Goal: Transaction & Acquisition: Book appointment/travel/reservation

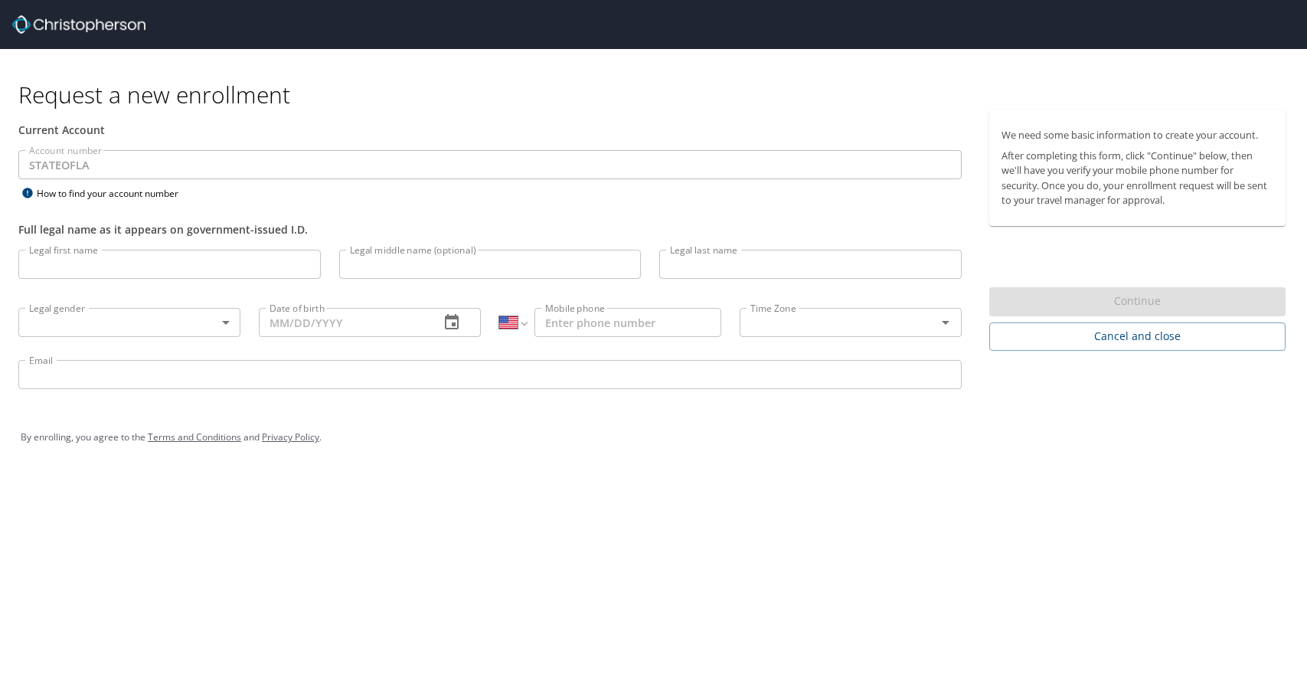
select select "US"
click at [127, 265] on input "Legal first name" at bounding box center [169, 264] width 302 height 29
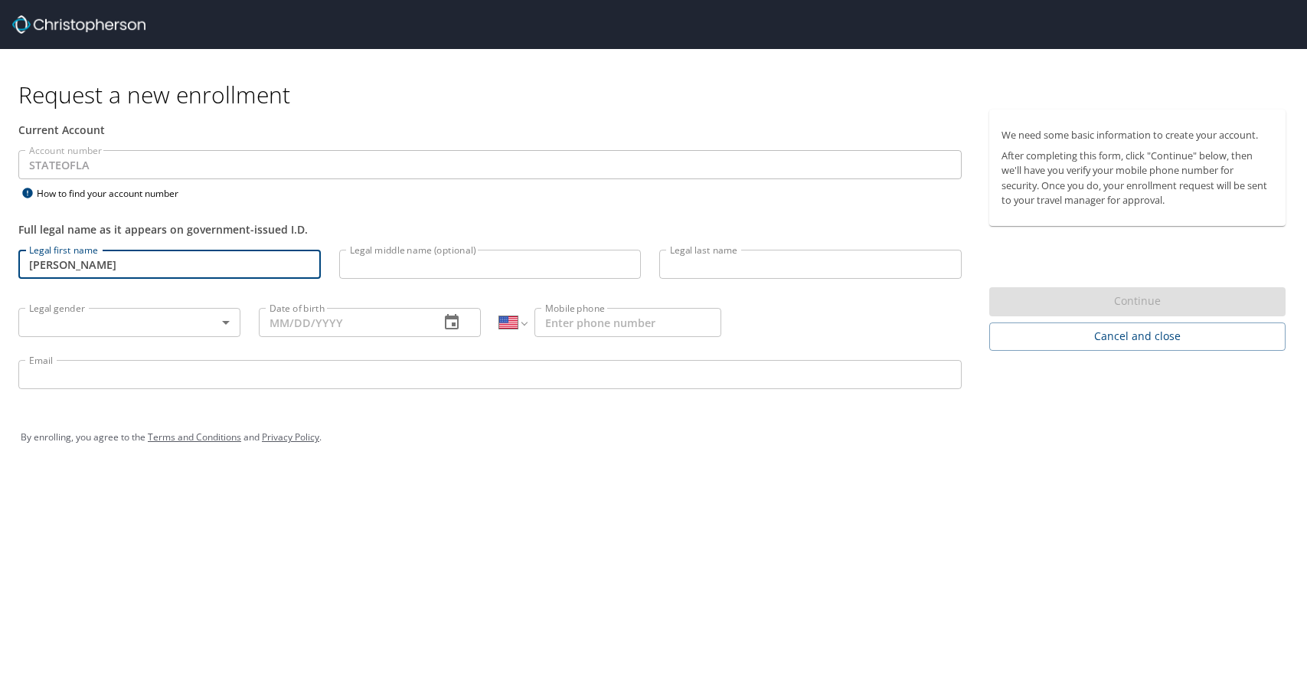
type input "[PERSON_NAME]"
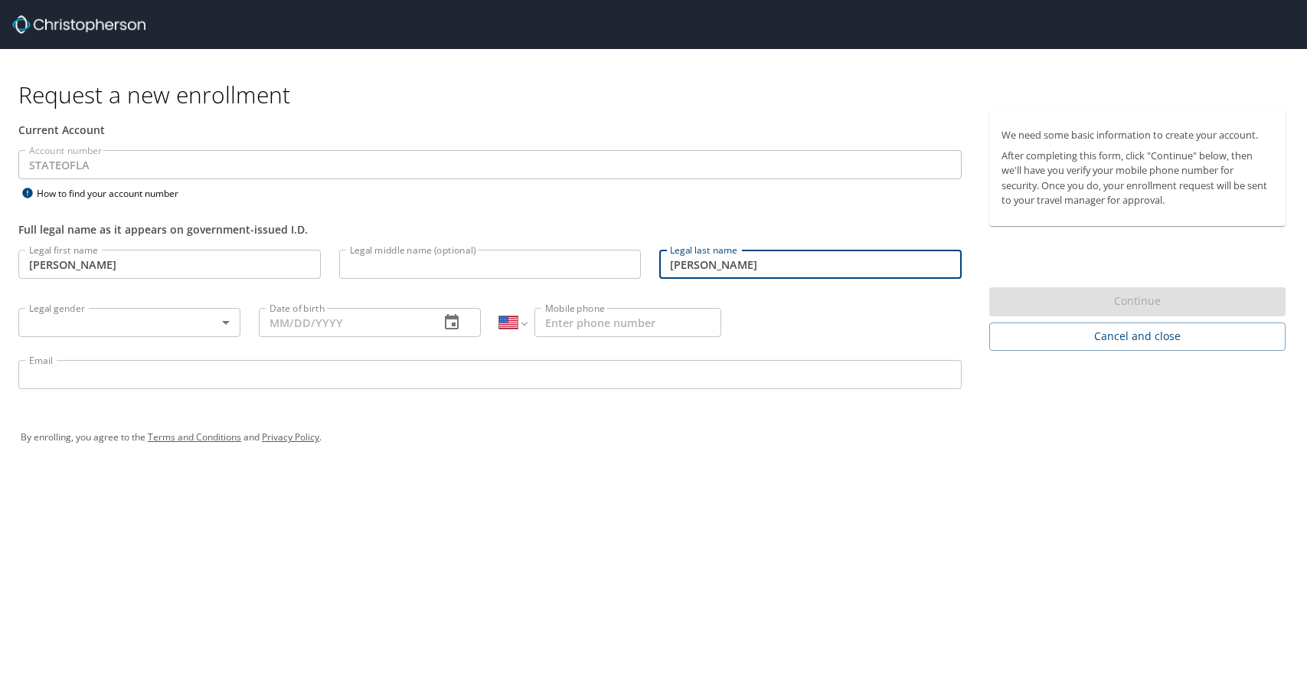
type input "[PERSON_NAME]"
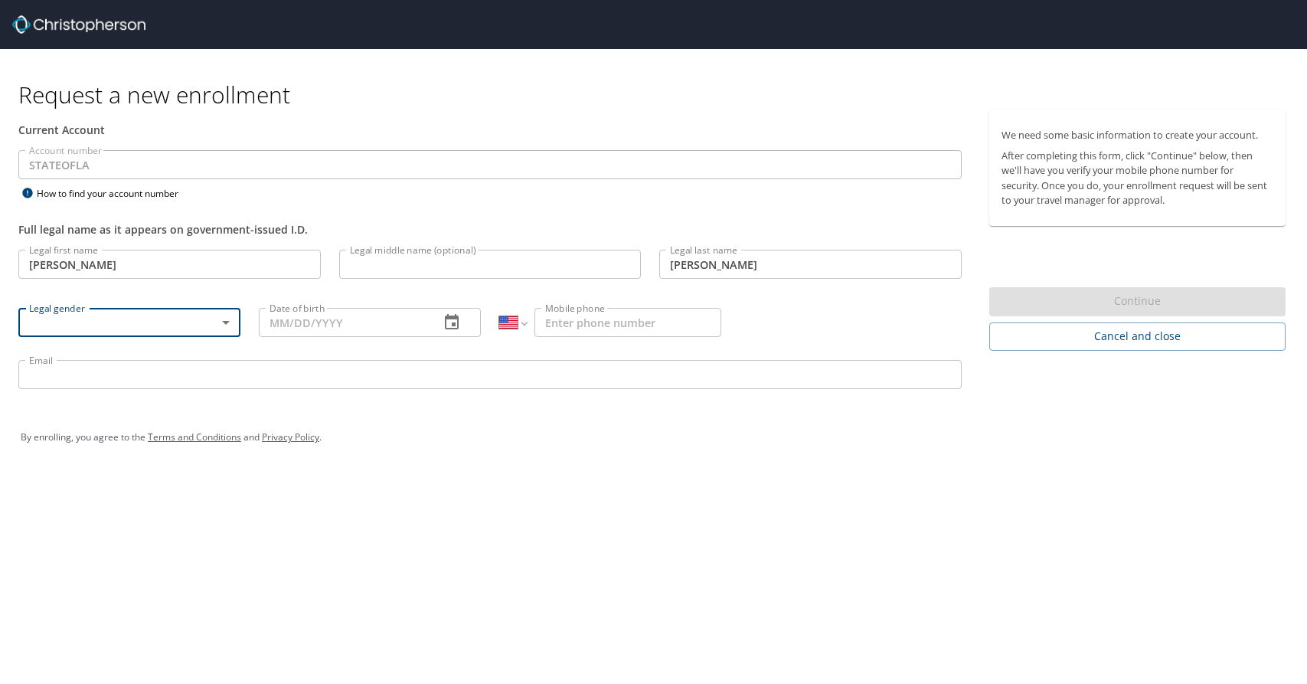
click at [197, 322] on body "Request a new enrollment Current Account Account number STATEOFLA Account numbe…" at bounding box center [653, 342] width 1307 height 684
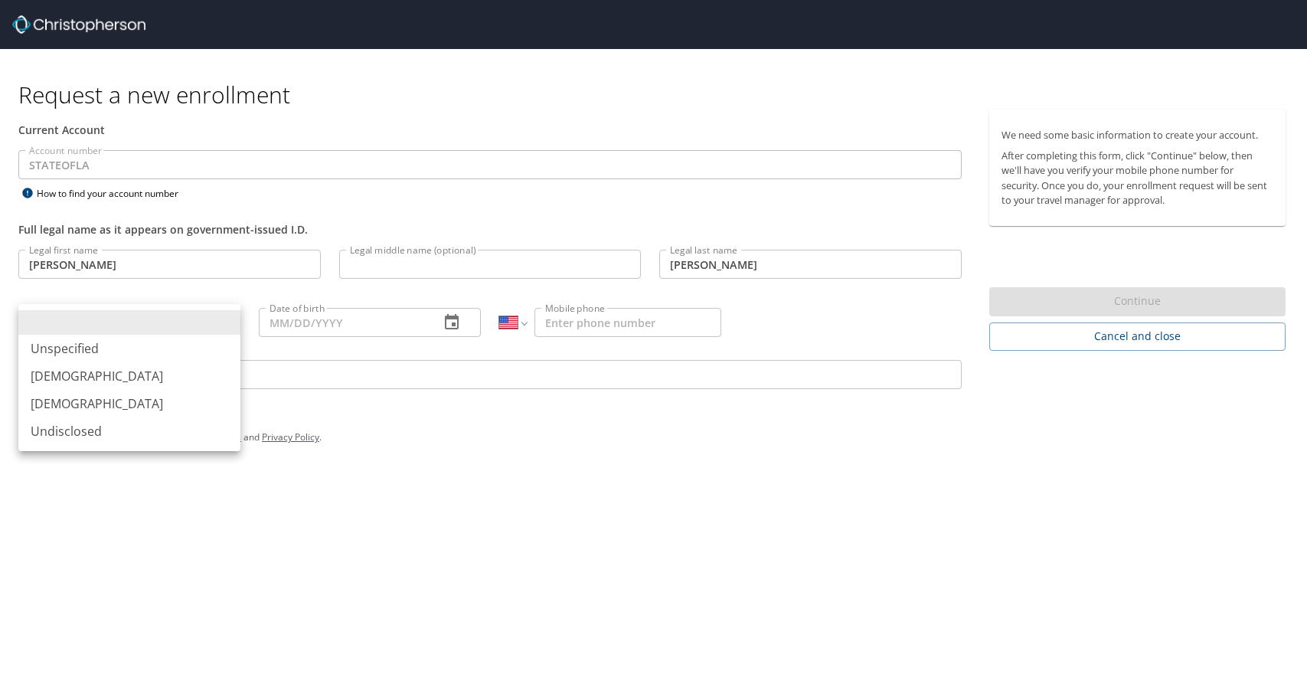
click at [194, 368] on li "[DEMOGRAPHIC_DATA]" at bounding box center [129, 376] width 222 height 28
type input "[DEMOGRAPHIC_DATA]"
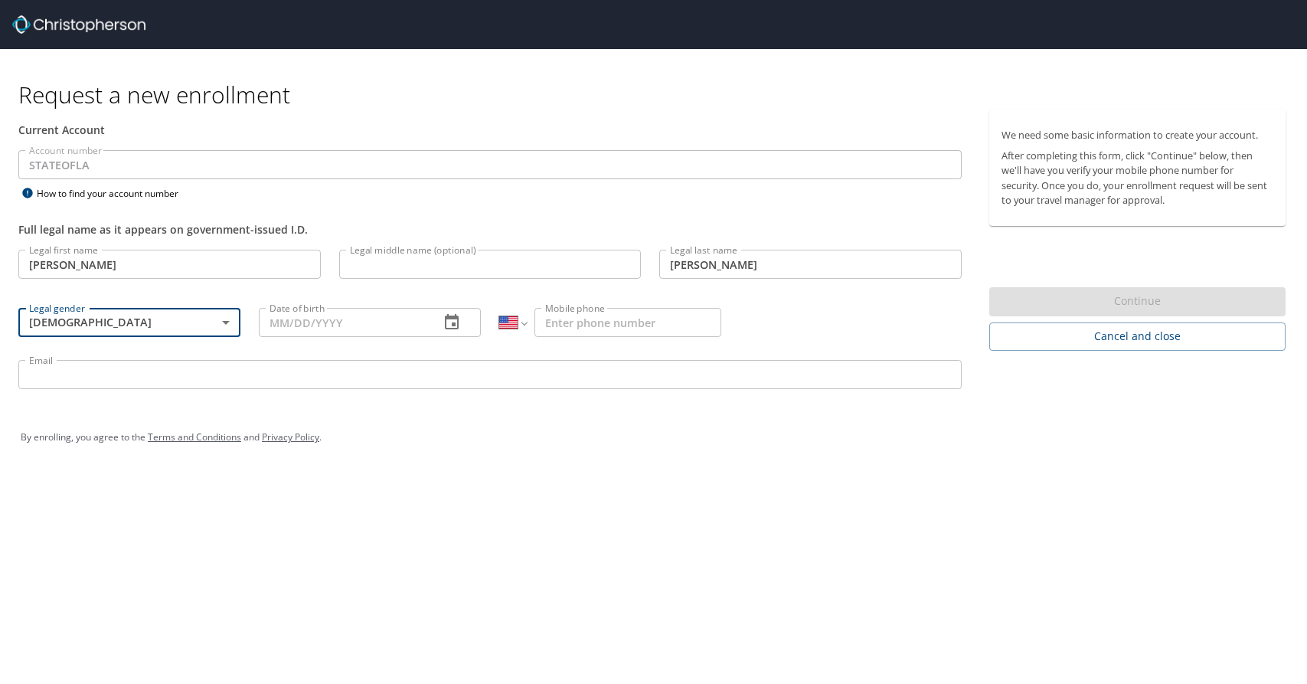
click at [281, 325] on input "Date of birth" at bounding box center [343, 322] width 168 height 29
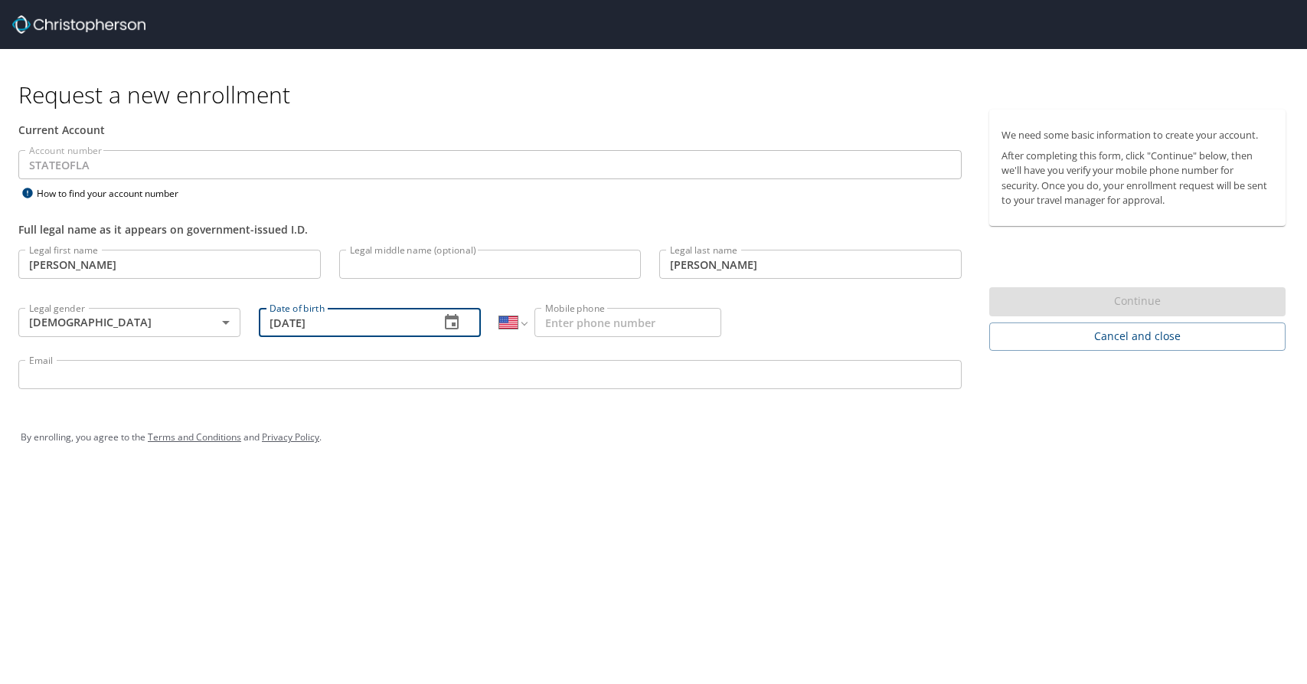
type input "[DATE]"
click at [586, 322] on input "Mobile phone" at bounding box center [627, 322] width 187 height 29
type input "[PHONE_NUMBER]"
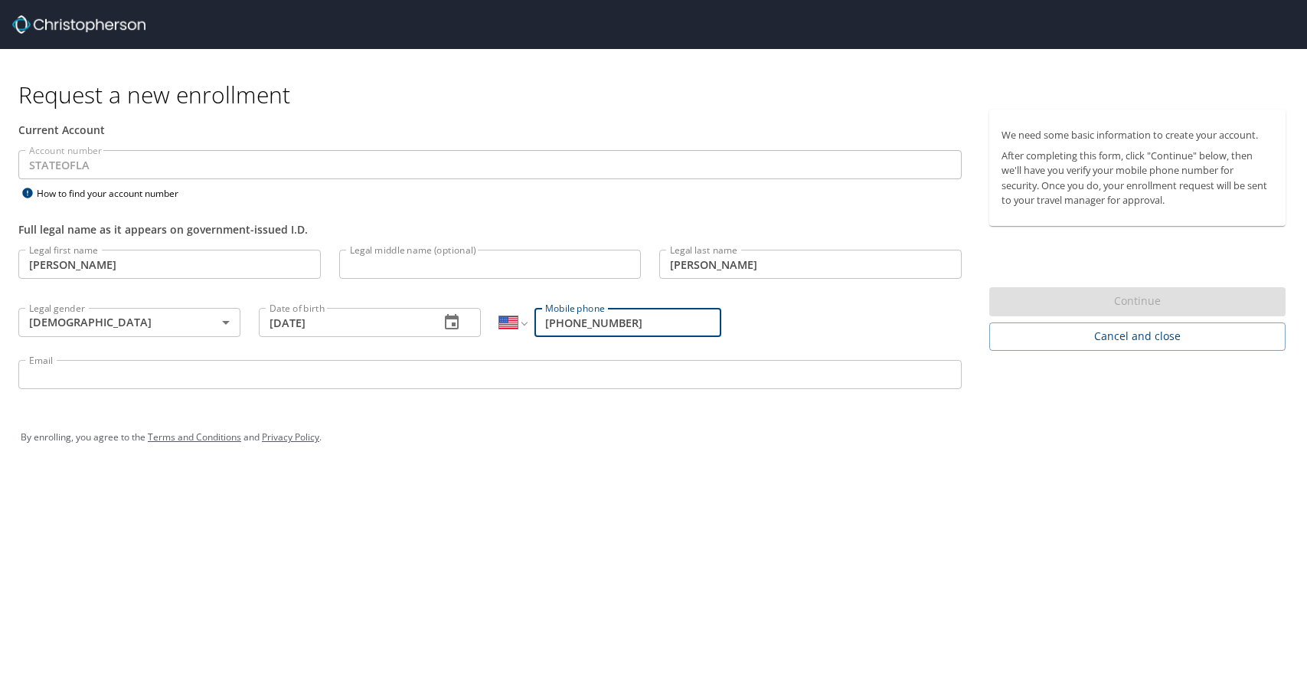
click at [188, 383] on input "Email" at bounding box center [489, 374] width 943 height 29
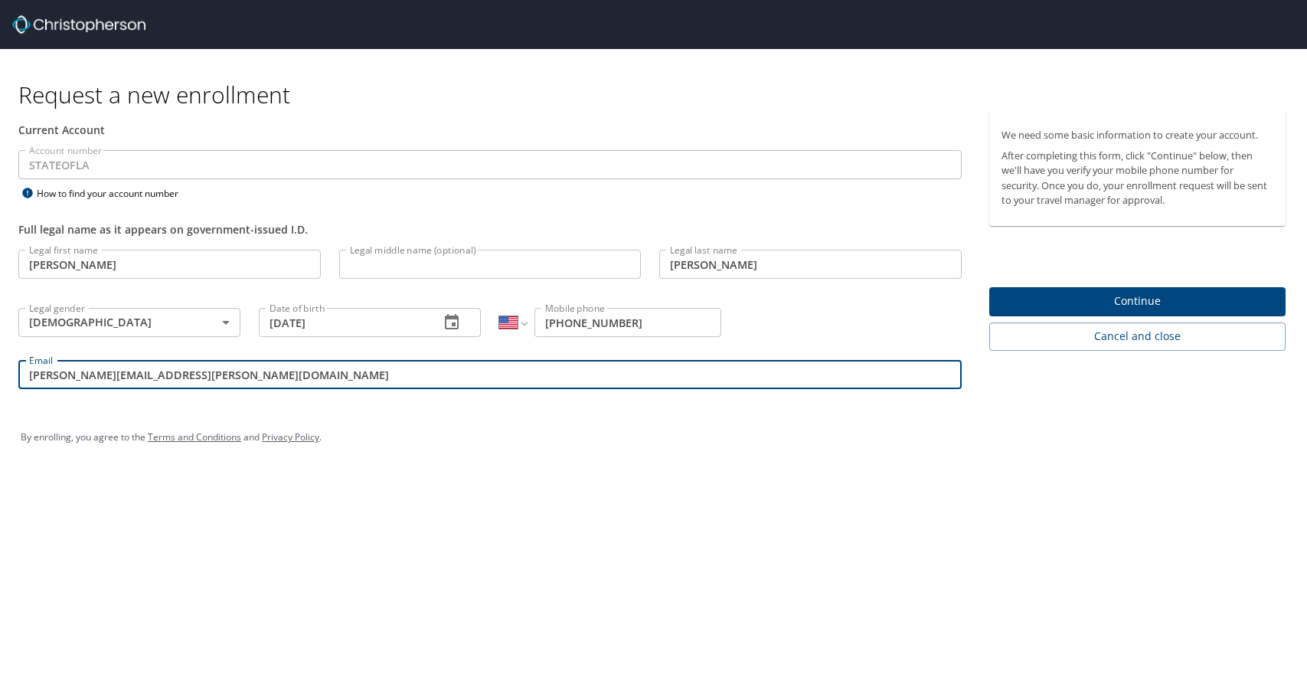
click at [67, 374] on input "[PERSON_NAME][EMAIL_ADDRESS][PERSON_NAME][DOMAIN_NAME]" at bounding box center [489, 374] width 943 height 29
type input "[PERSON_NAME][EMAIL_ADDRESS][PERSON_NAME][DOMAIN_NAME]"
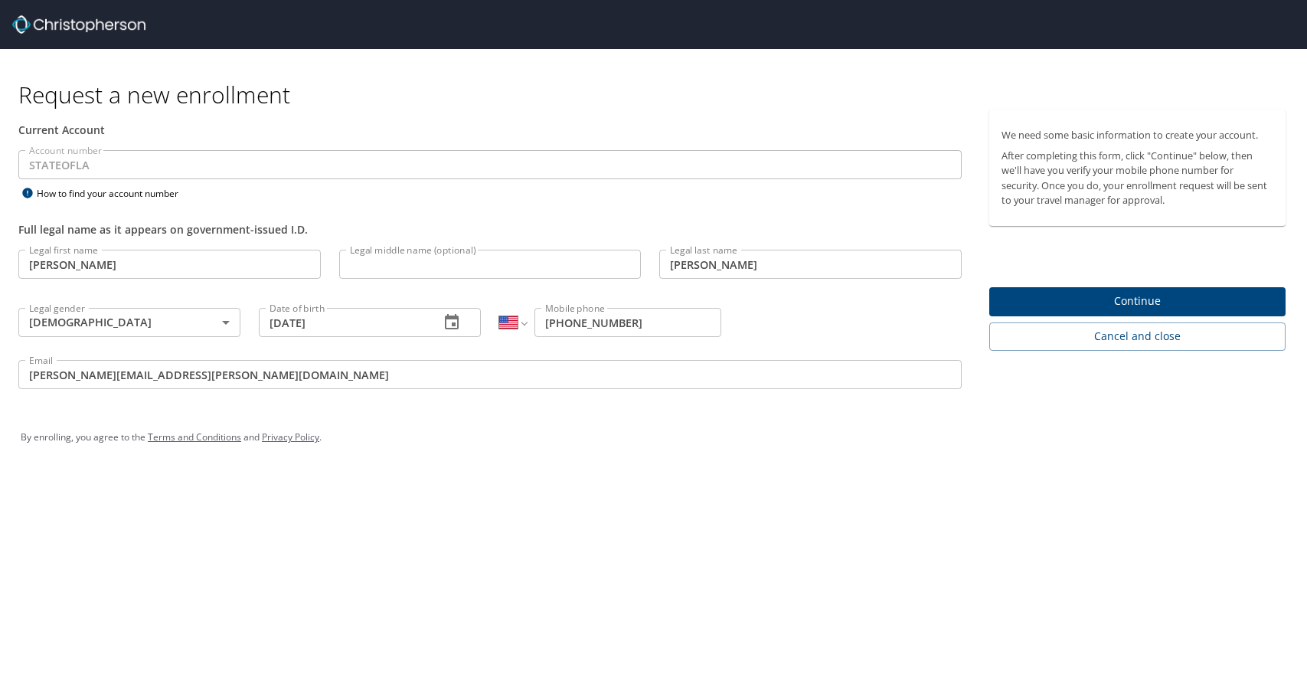
click at [686, 441] on div "By enrolling, you agree to the Terms and Conditions and Privacy Policy ." at bounding box center [654, 437] width 1266 height 38
click at [1126, 305] on span "Continue" at bounding box center [1137, 301] width 272 height 19
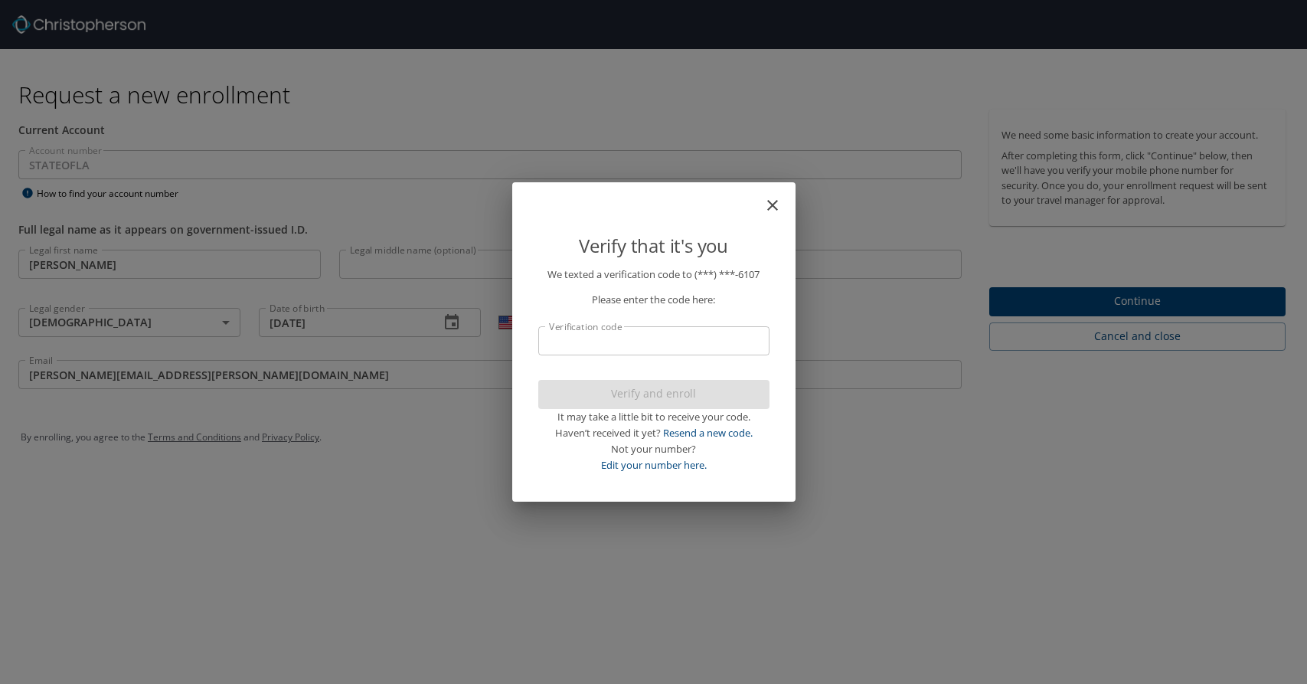
click at [675, 336] on input "Verification code" at bounding box center [653, 340] width 231 height 29
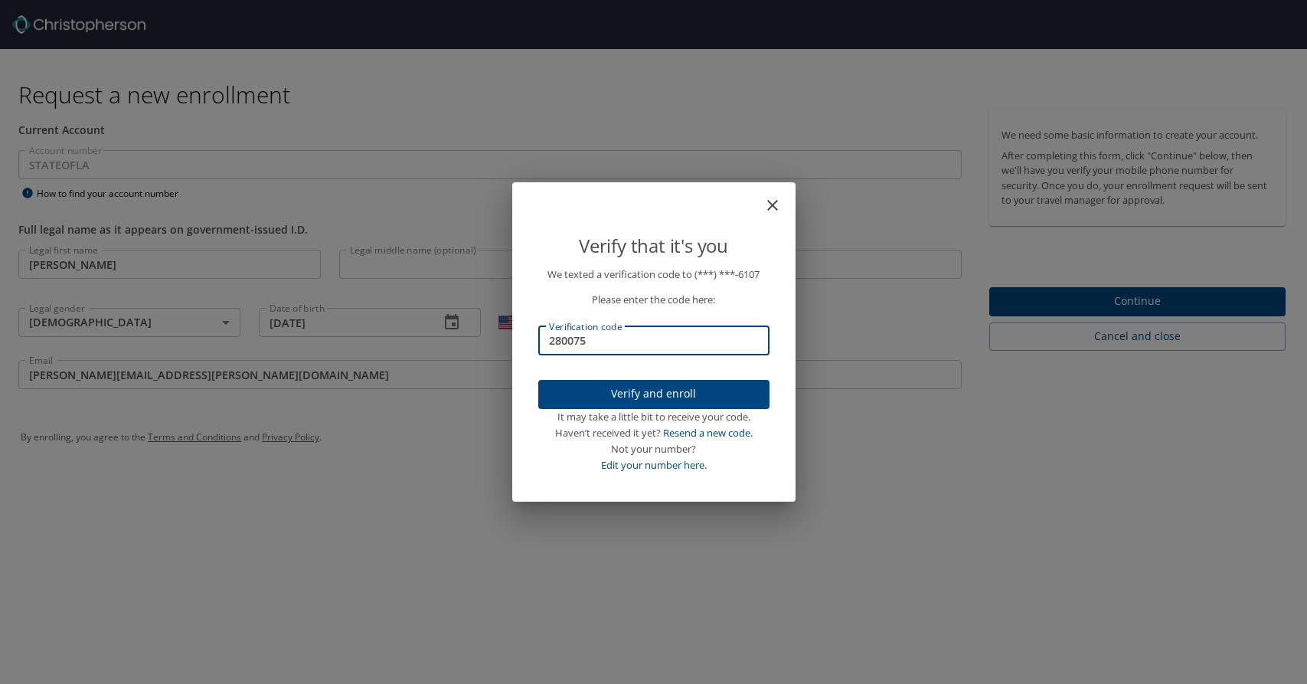
type input "280075"
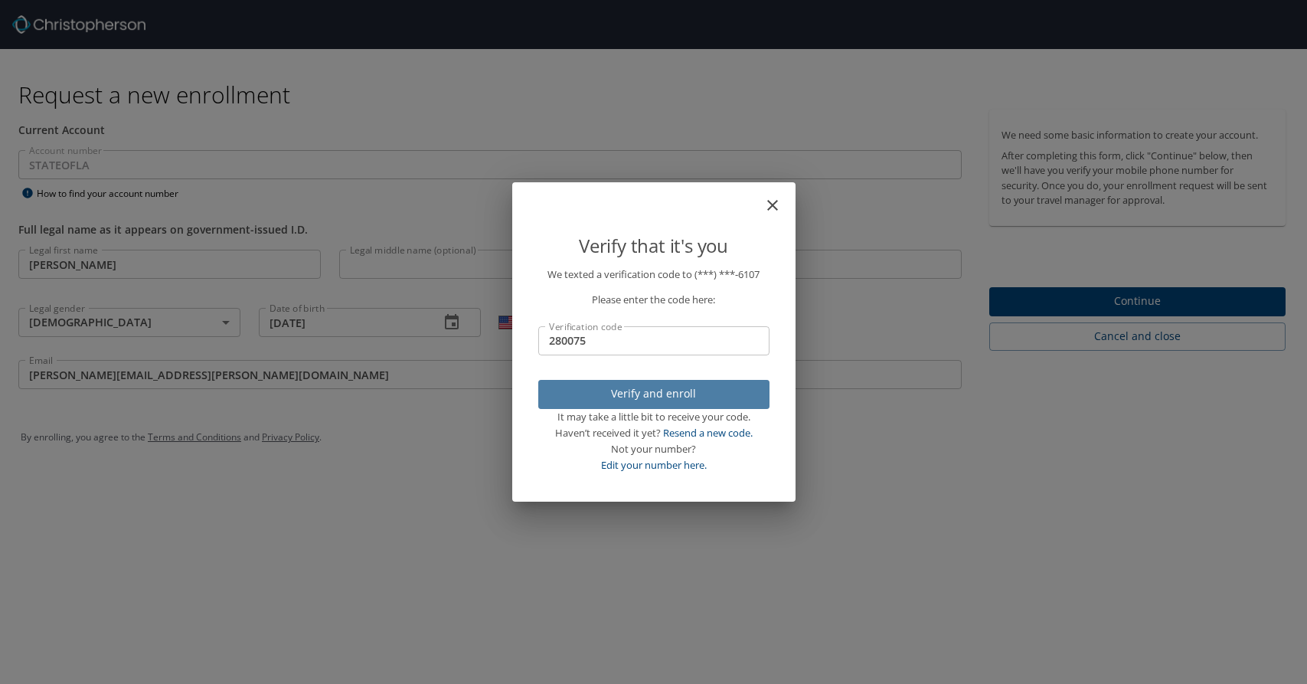
click at [753, 393] on span "Verify and enroll" at bounding box center [654, 393] width 207 height 19
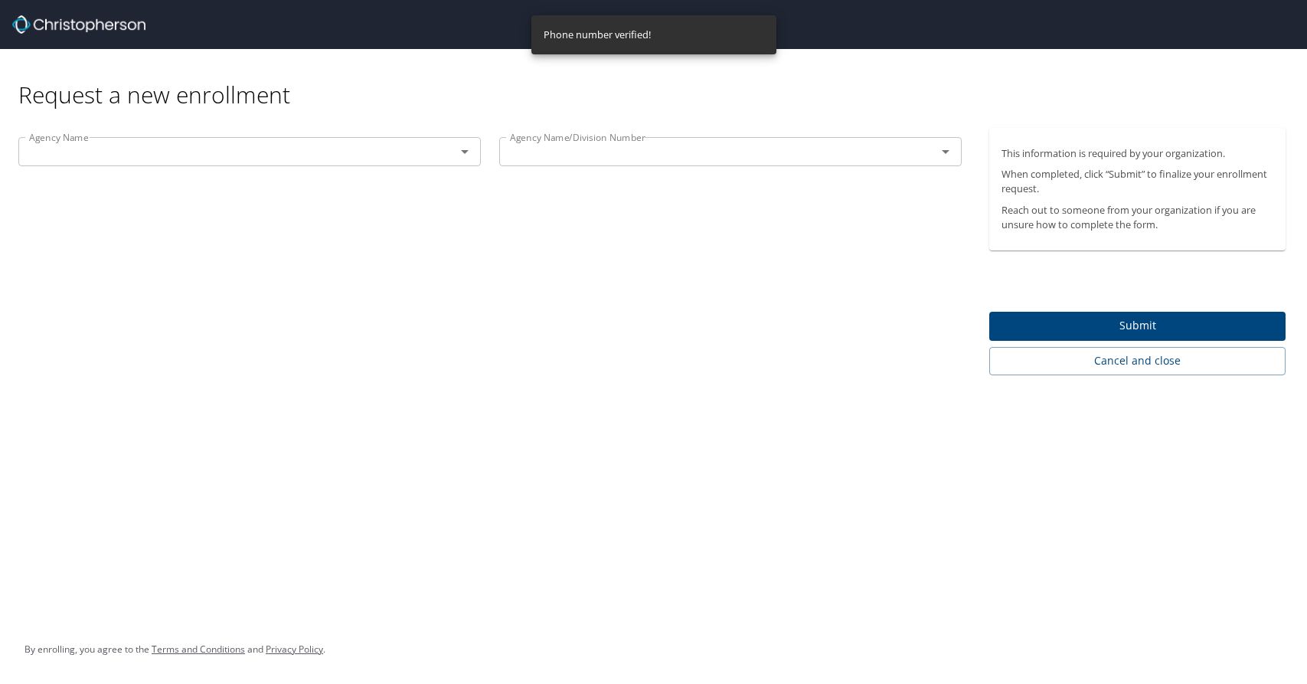
click at [465, 149] on icon "Open" at bounding box center [465, 151] width 18 height 18
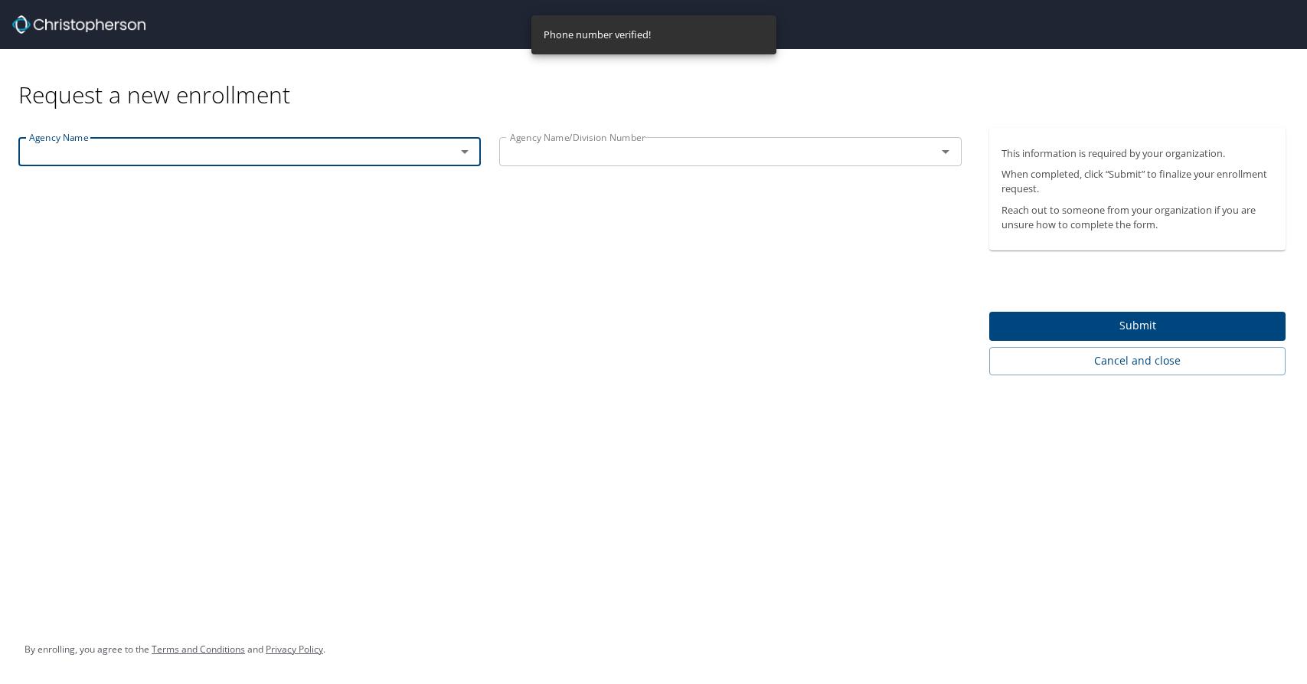
click at [463, 149] on icon "Open" at bounding box center [465, 151] width 18 height 18
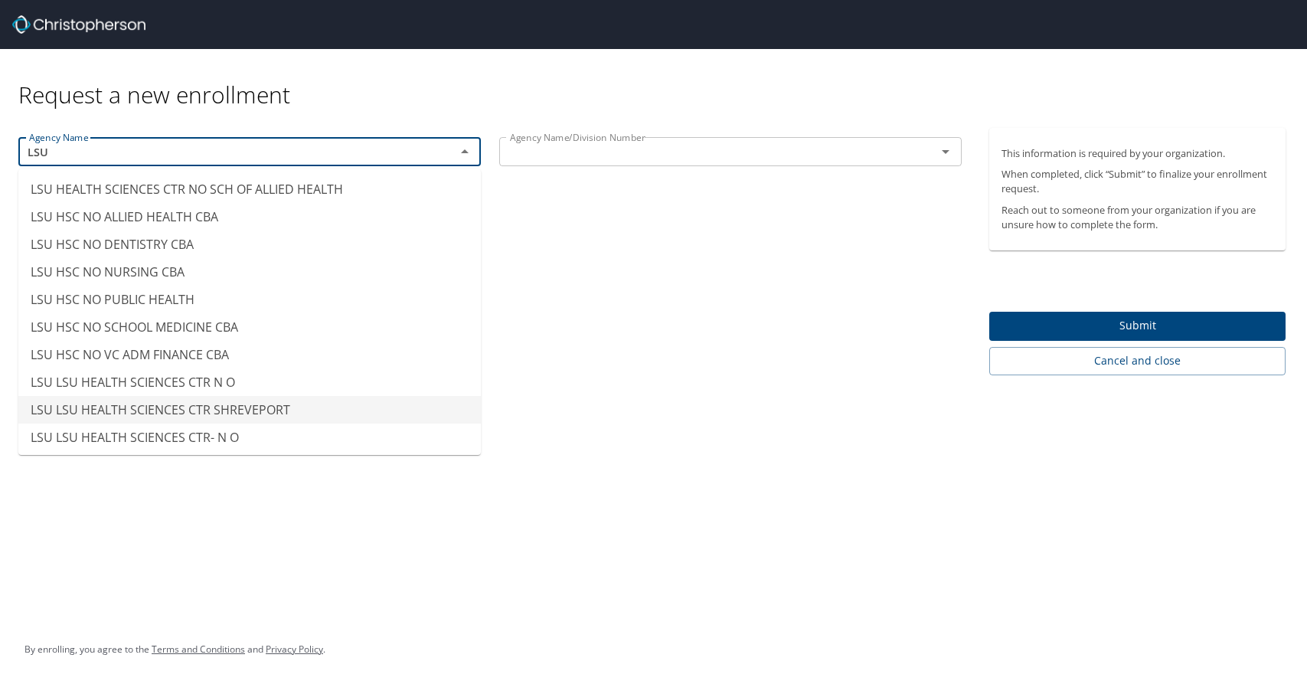
click at [265, 409] on li "LSU LSU HEALTH SCIENCES CTR SHREVEPORT" at bounding box center [249, 410] width 462 height 28
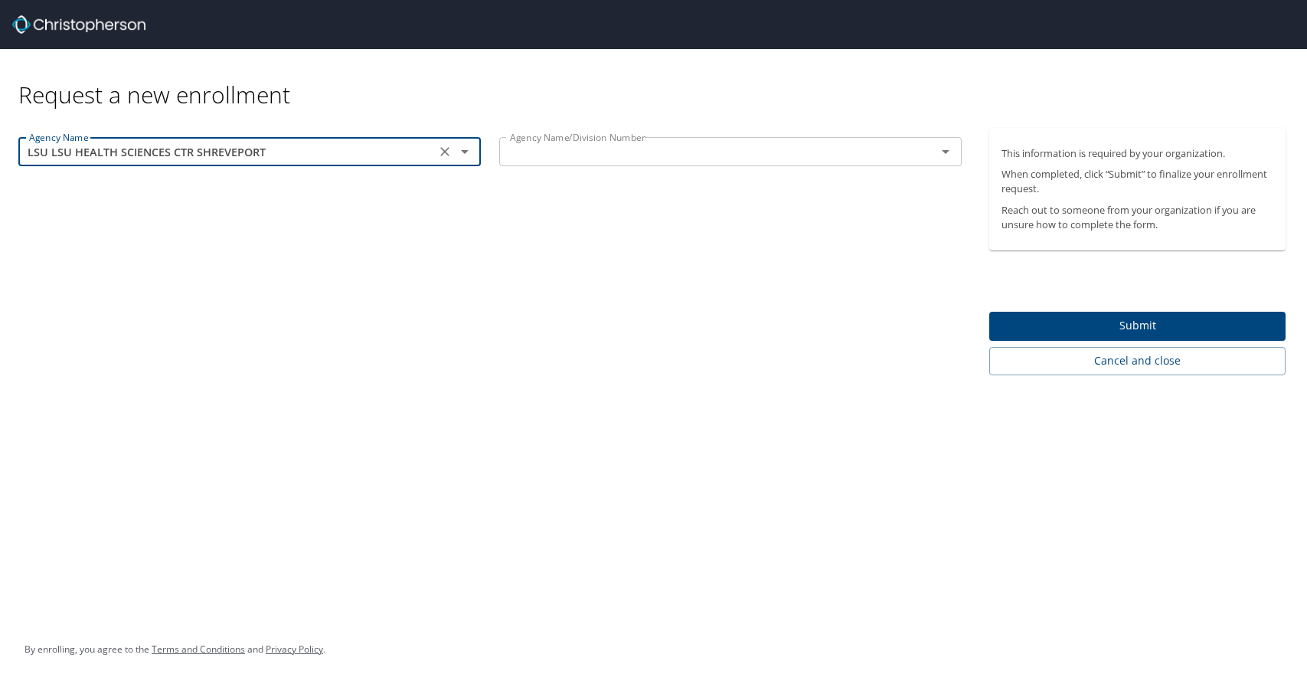
type input "LSU LSU HEALTH SCIENCES CTR SHREVEPORT"
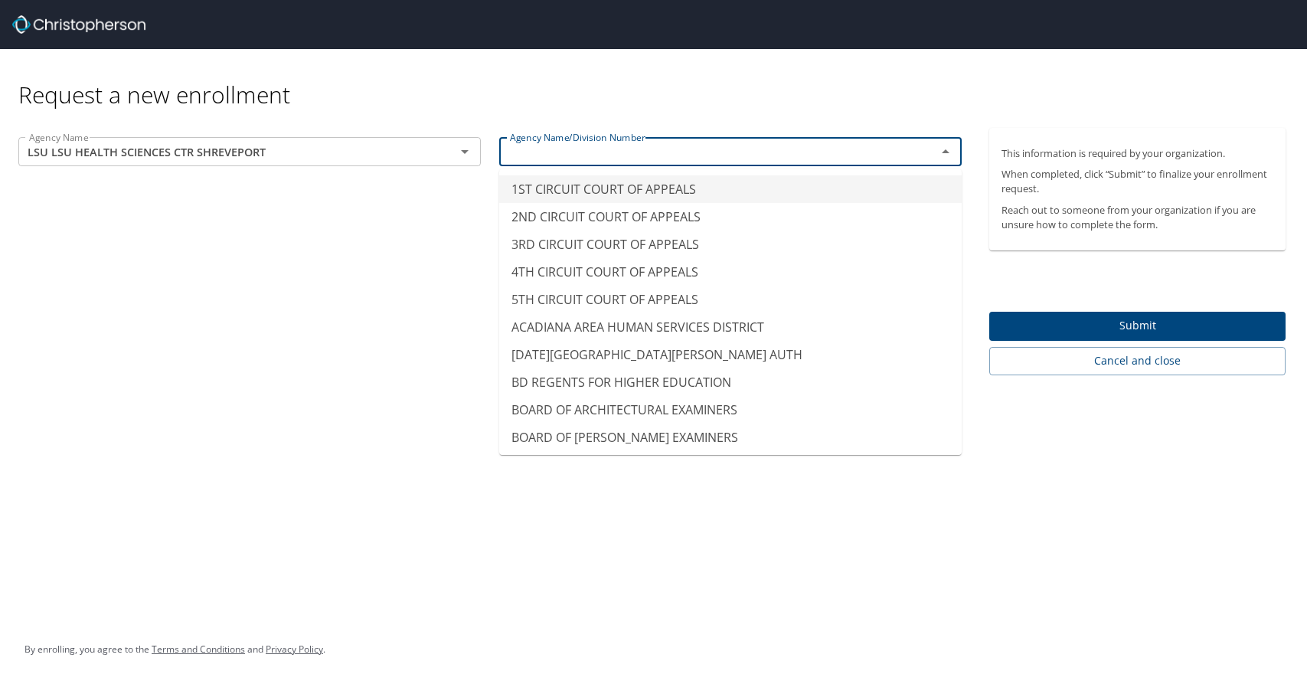
click at [570, 149] on input "text" at bounding box center [708, 152] width 408 height 20
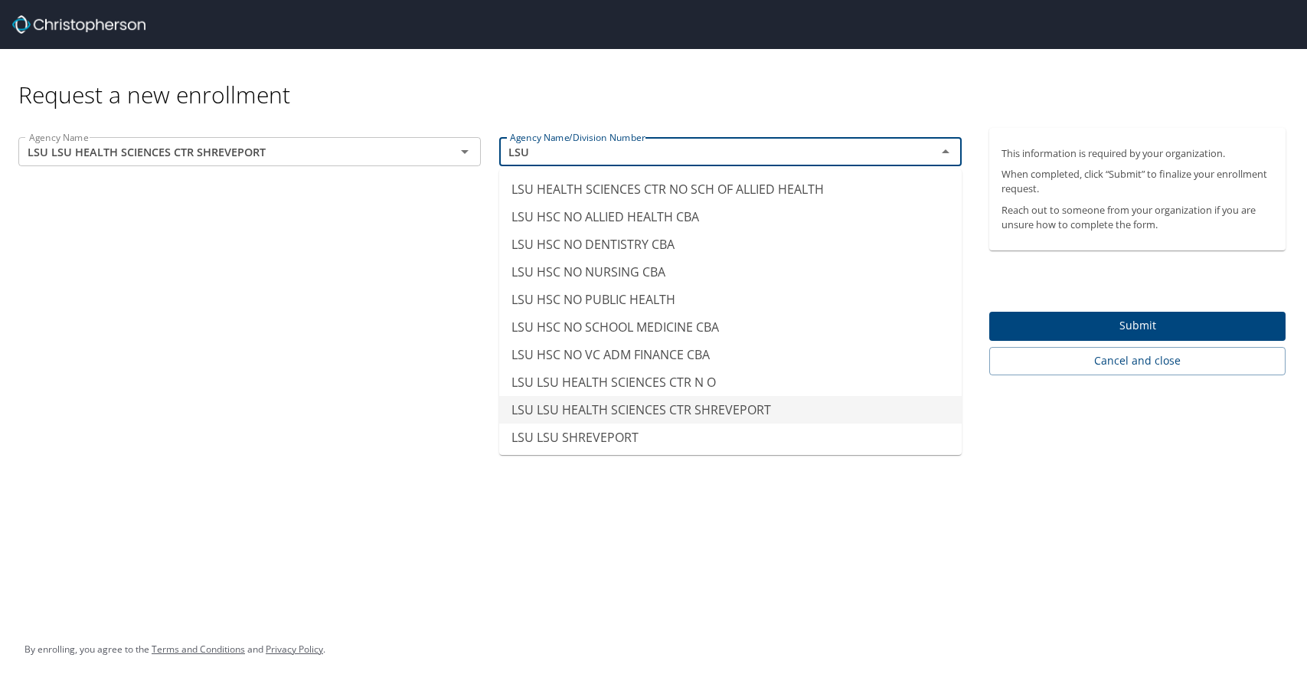
click at [662, 407] on li "LSU LSU HEALTH SCIENCES CTR SHREVEPORT" at bounding box center [730, 410] width 462 height 28
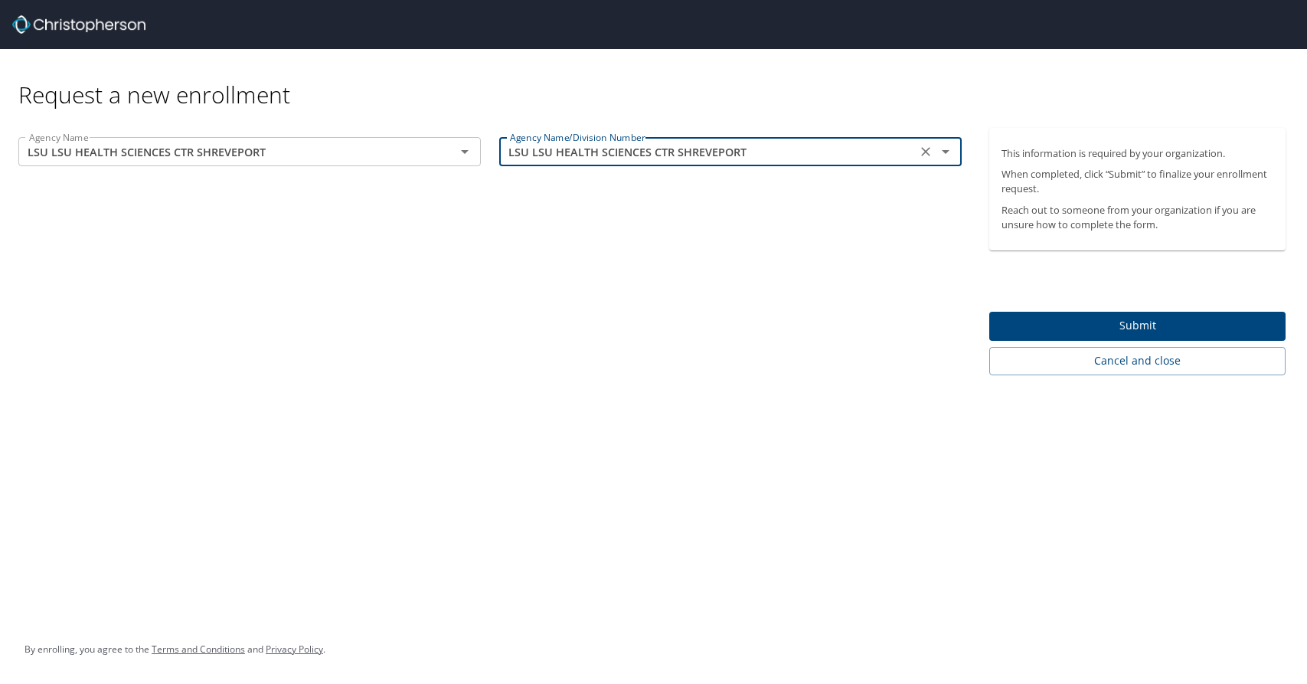
type input "LSU LSU HEALTH SCIENCES CTR SHREVEPORT"
click at [1141, 320] on span "Submit" at bounding box center [1137, 325] width 272 height 19
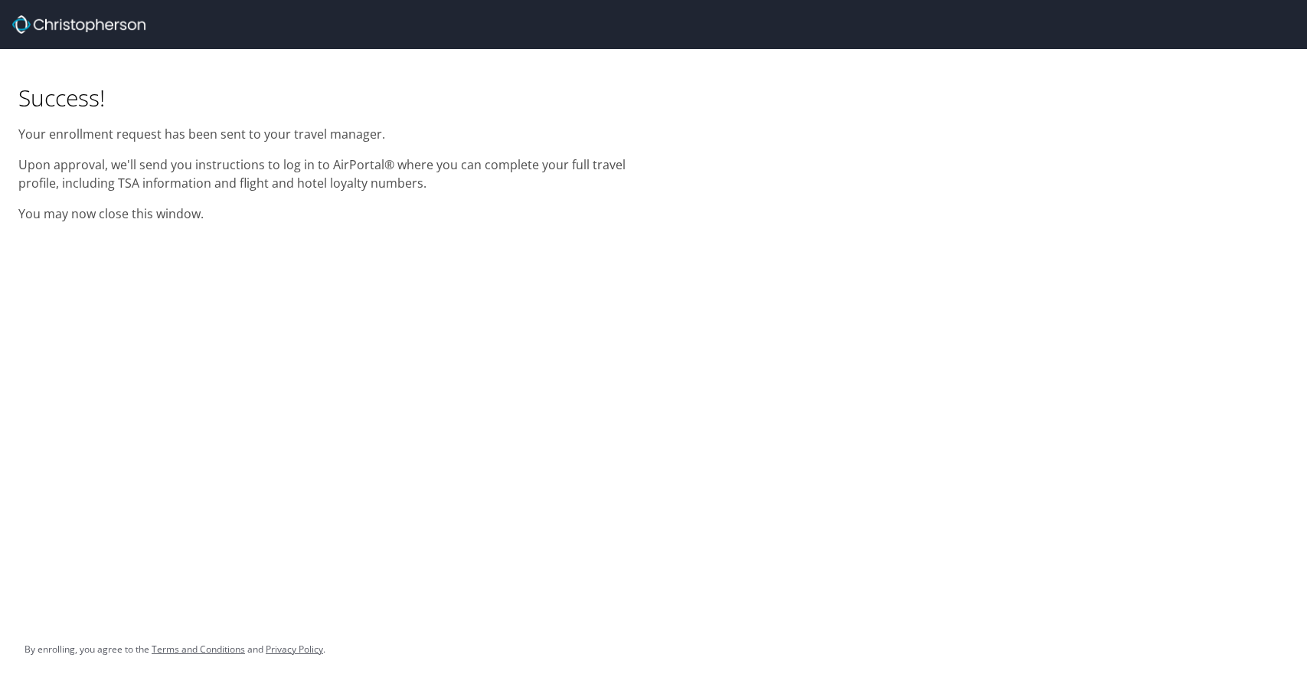
click at [609, 358] on div "Success! Your enrollment request has been sent to your travel manager. Upon app…" at bounding box center [653, 342] width 1307 height 684
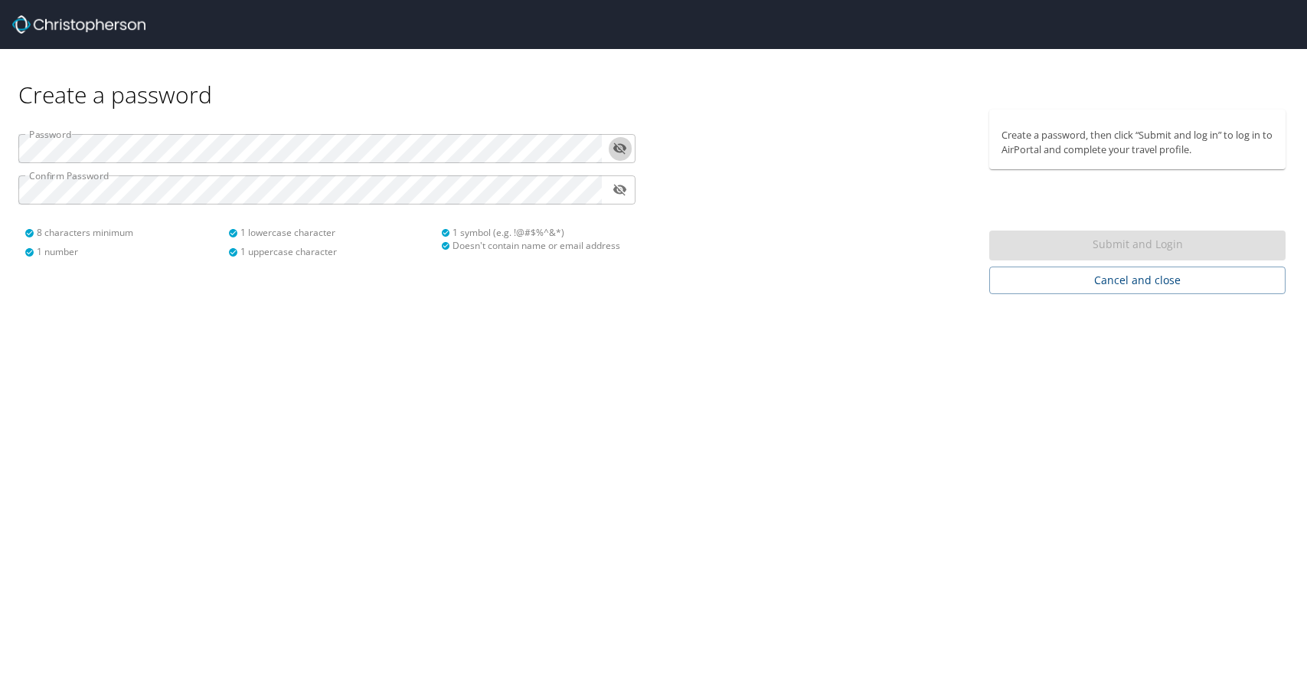
click at [616, 150] on icon "toggle password visibility" at bounding box center [620, 148] width 14 height 11
drag, startPoint x: 618, startPoint y: 150, endPoint x: 514, endPoint y: 164, distance: 105.0
click at [617, 150] on icon "toggle password visibility" at bounding box center [620, 148] width 15 height 15
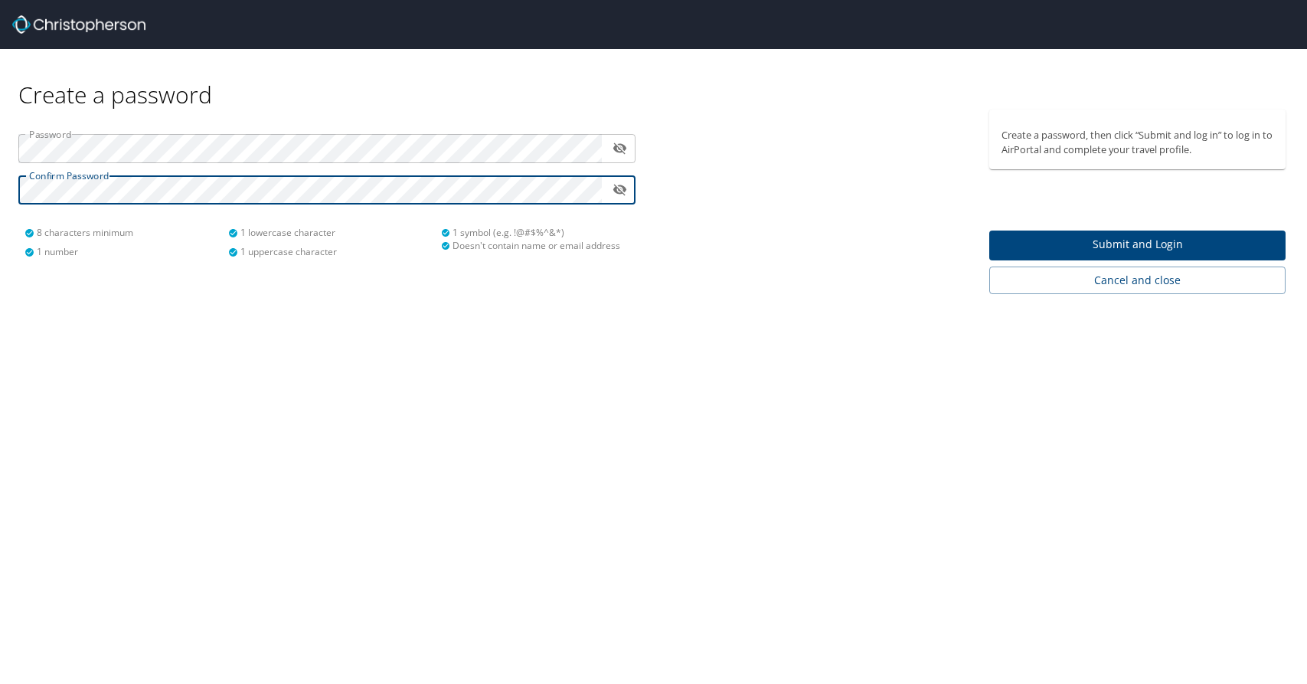
click at [1069, 250] on span "Submit and Login" at bounding box center [1137, 244] width 272 height 19
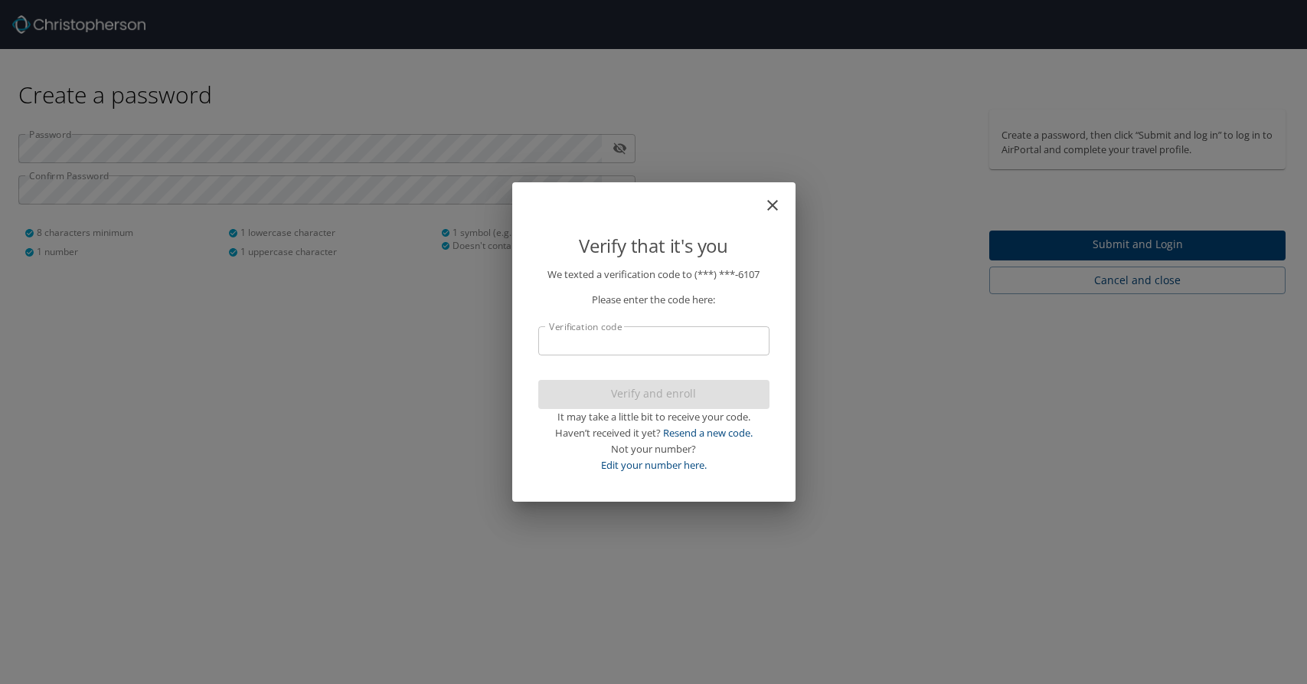
click at [639, 338] on input "Verification code" at bounding box center [653, 340] width 231 height 29
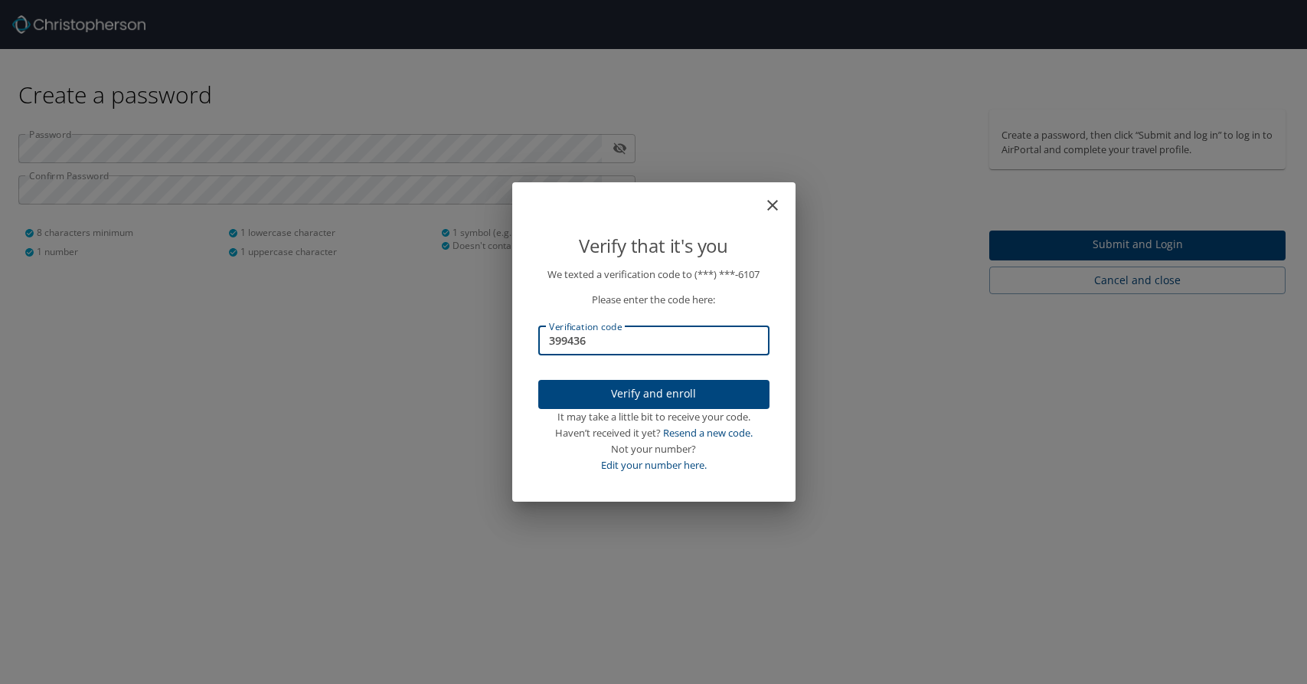
type input "399436"
click at [647, 387] on span "Verify and enroll" at bounding box center [654, 393] width 207 height 19
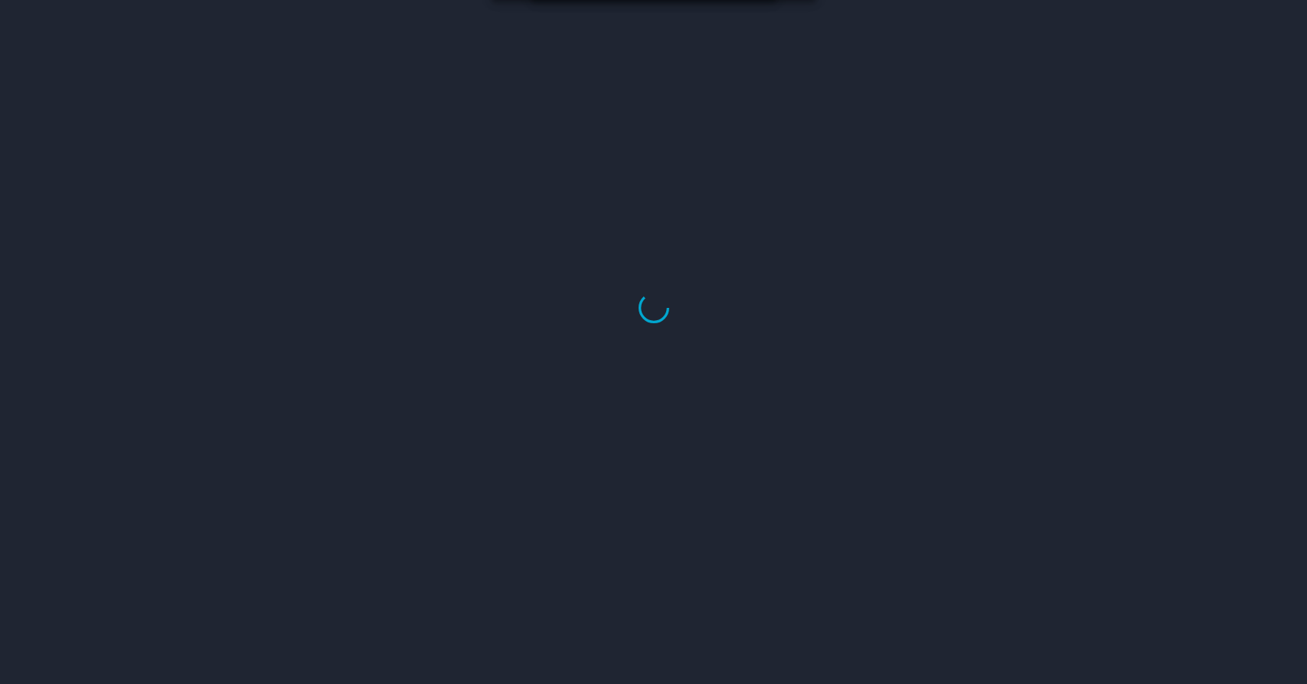
select select "US"
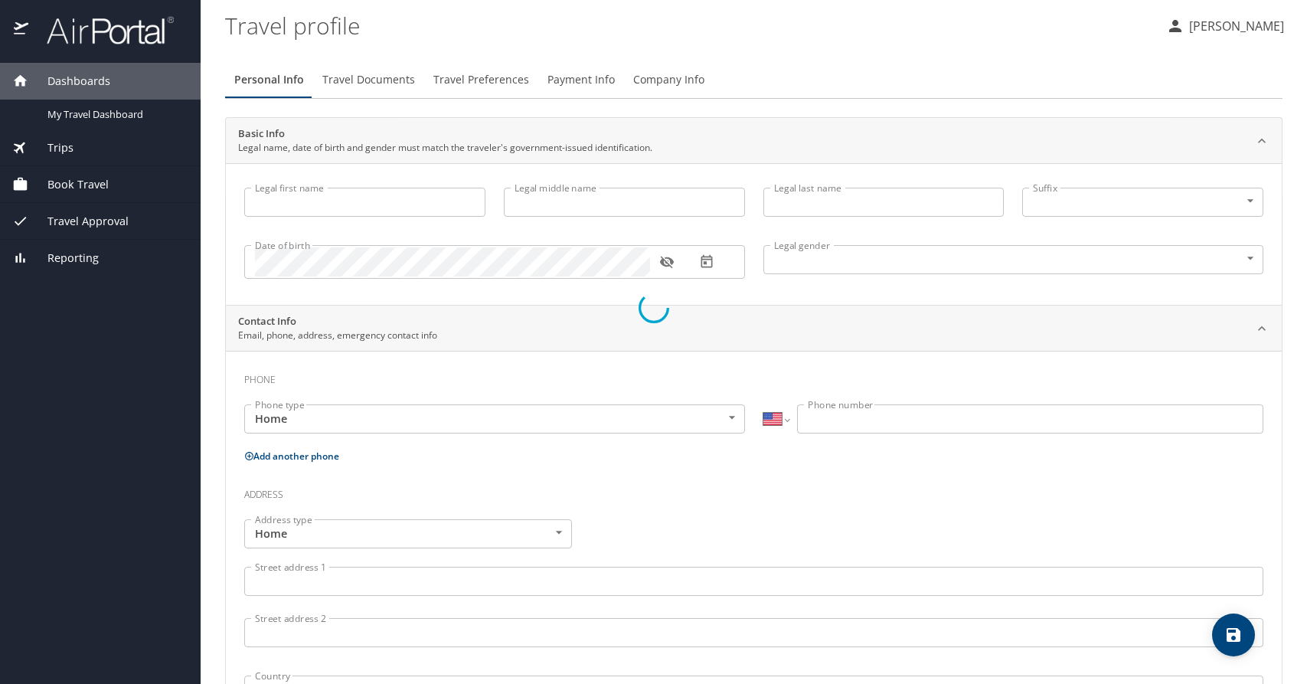
type input "[PERSON_NAME]"
type input "[DEMOGRAPHIC_DATA]"
select select "US"
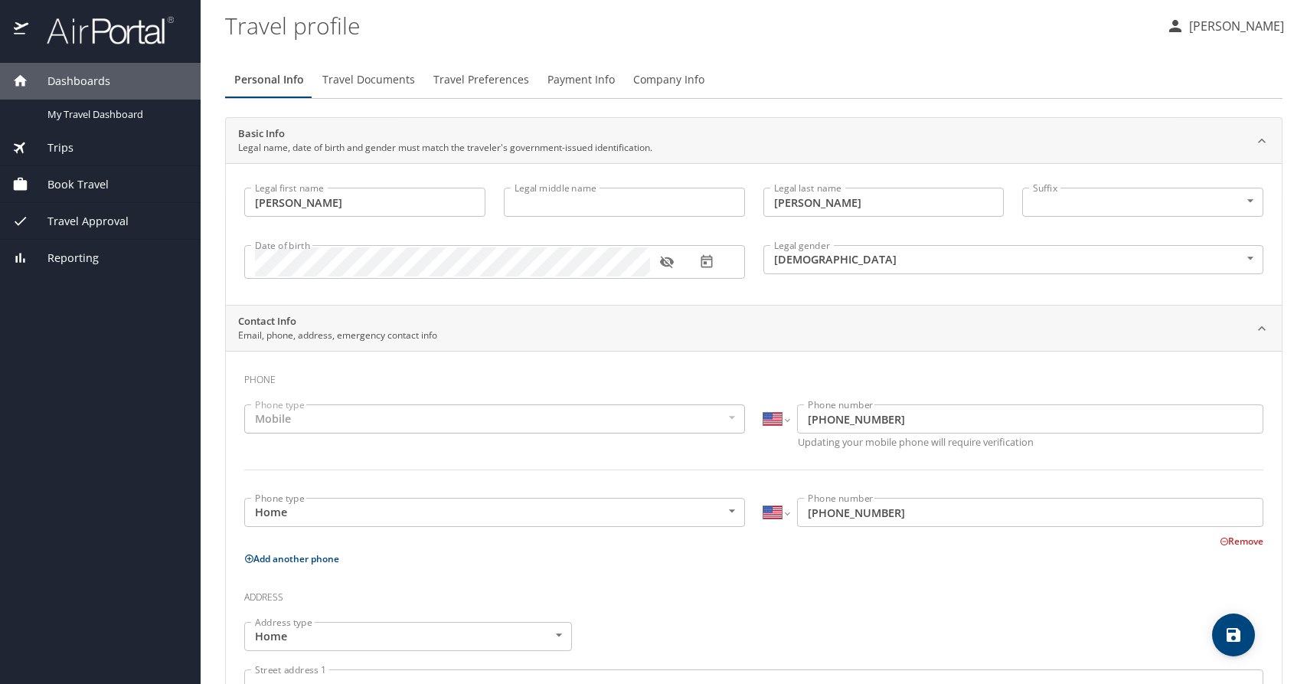
click at [59, 177] on span "Book Travel" at bounding box center [68, 184] width 80 height 17
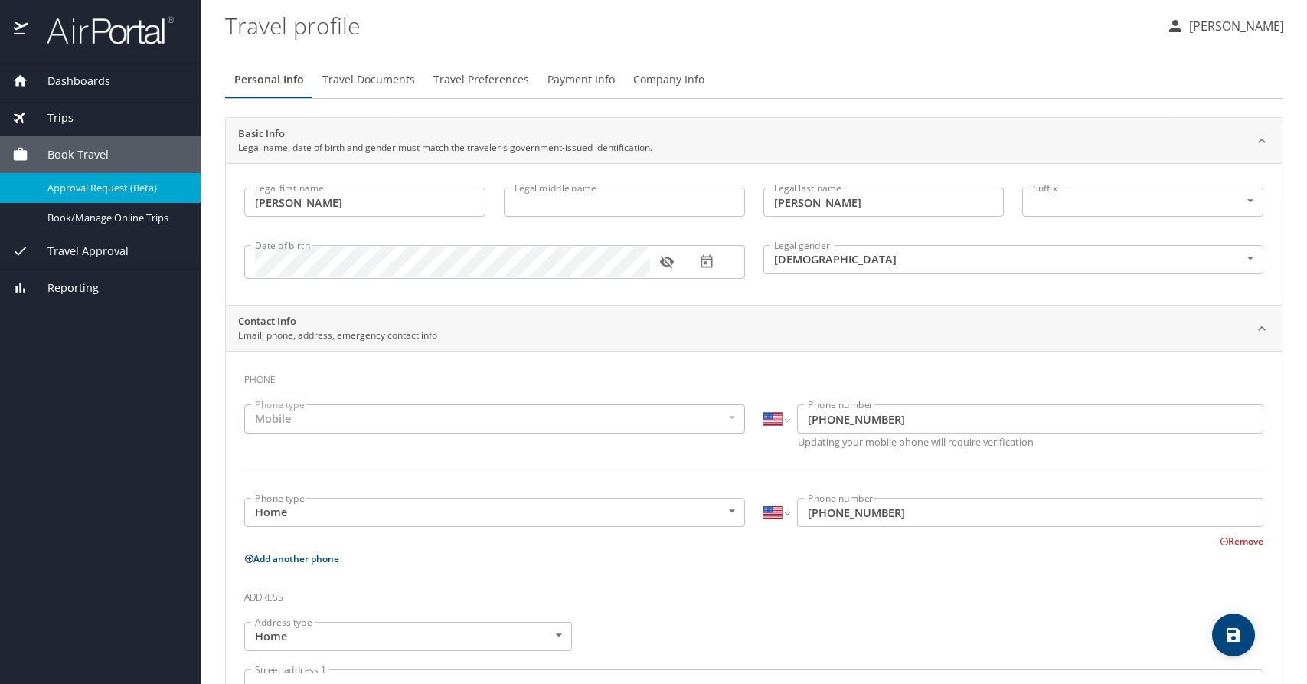
click at [85, 188] on span "Approval Request (Beta)" at bounding box center [114, 188] width 135 height 15
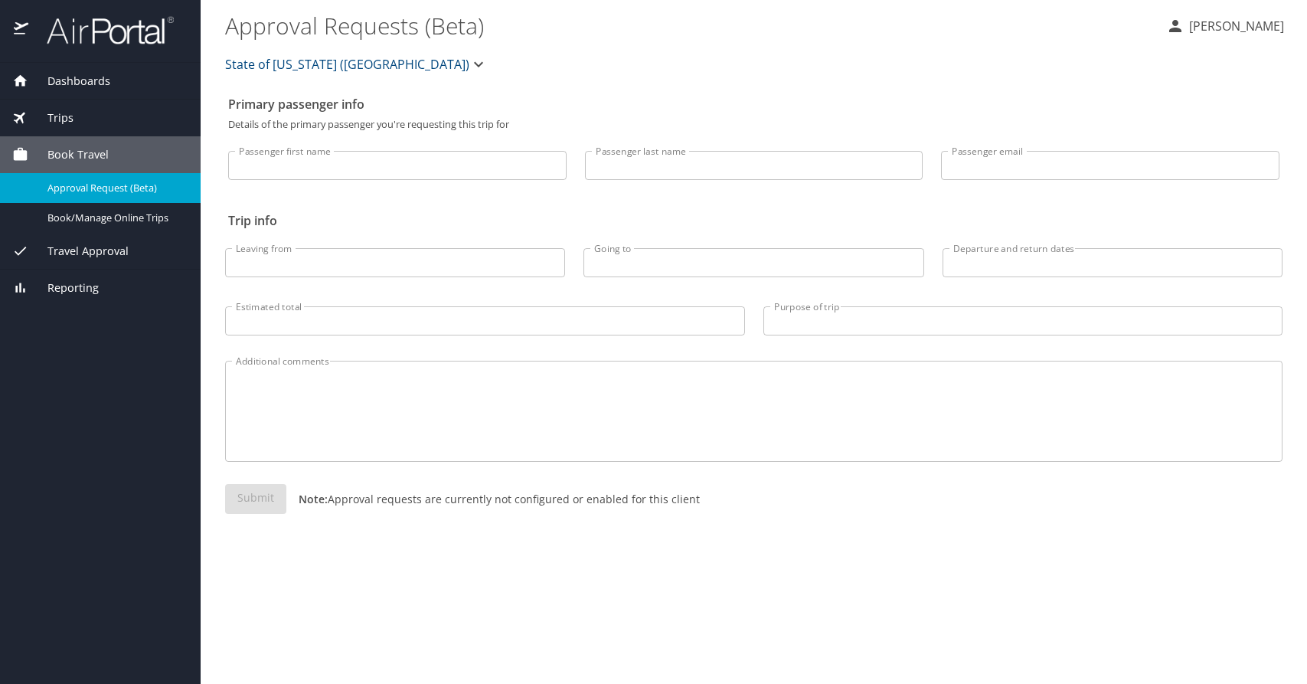
click at [291, 174] on input "Passenger first name" at bounding box center [397, 165] width 338 height 29
type input "[PERSON_NAME]"
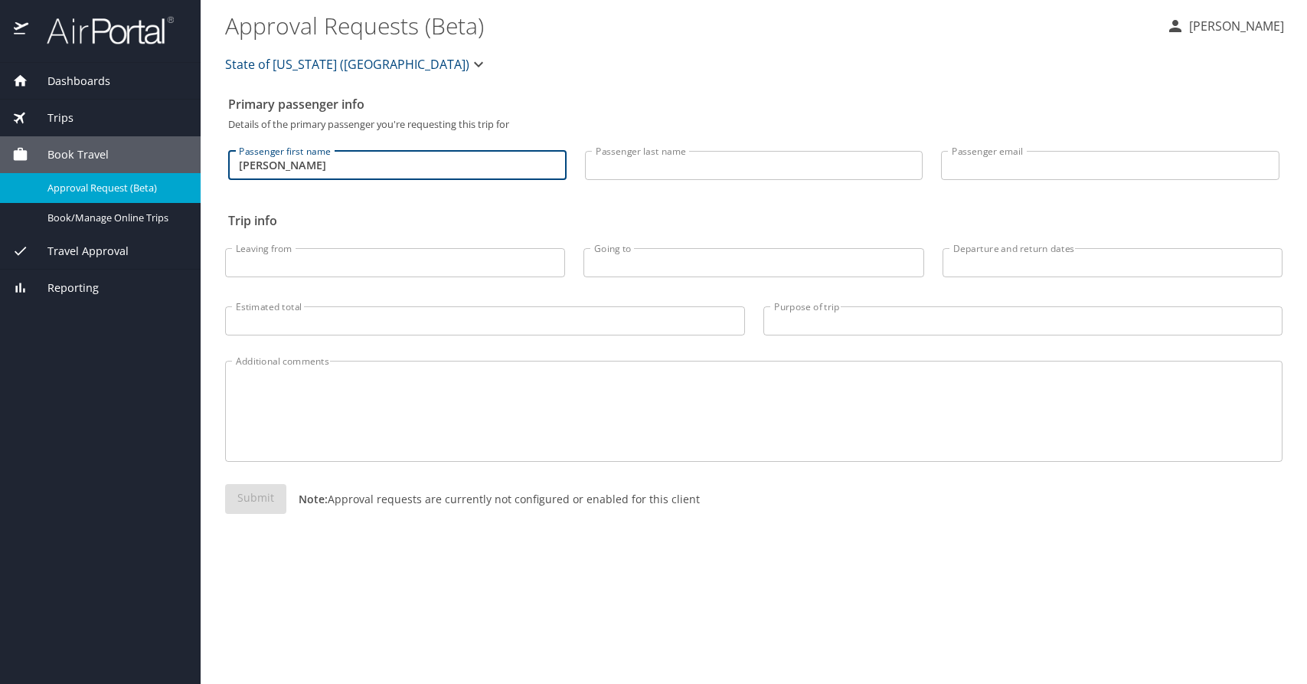
type input "[PERSON_NAME]"
type input "[PERSON_NAME][EMAIL_ADDRESS][PERSON_NAME][DOMAIN_NAME]"
click at [298, 256] on input "Leaving from" at bounding box center [395, 262] width 340 height 29
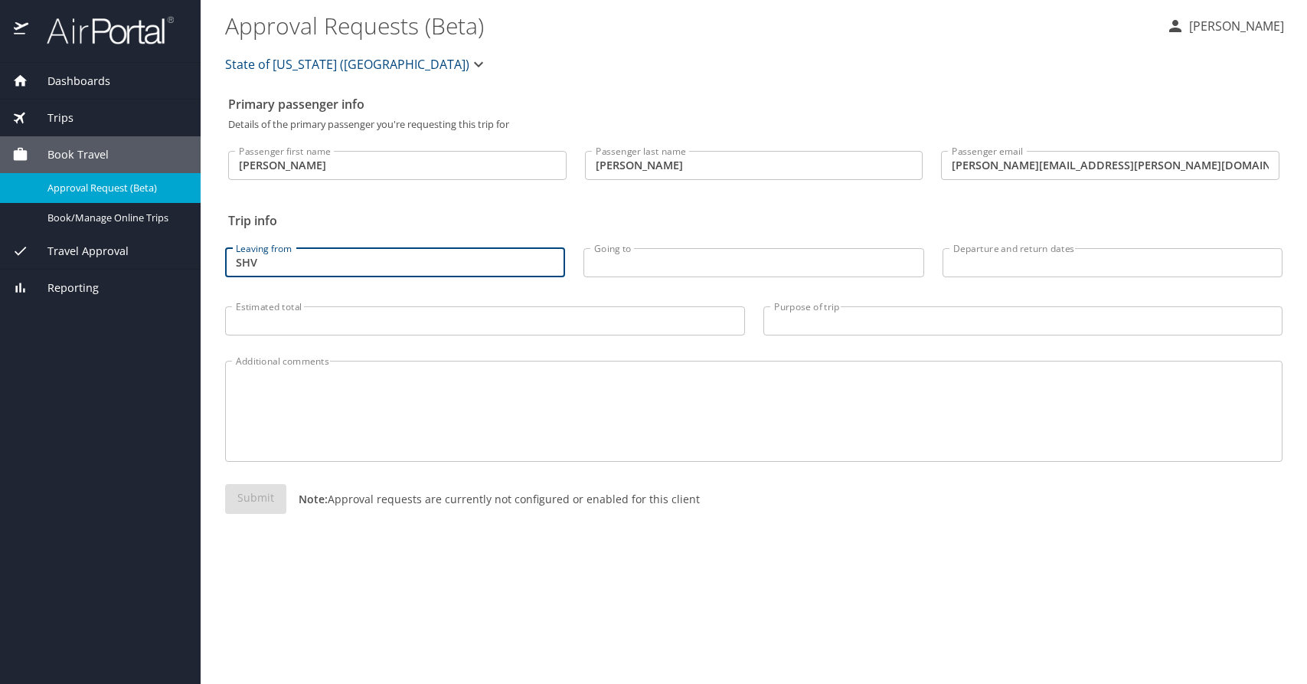
drag, startPoint x: 294, startPoint y: 260, endPoint x: 195, endPoint y: 259, distance: 98.8
click at [193, 256] on div "Dashboards My Travel Dashboard Trips Current / Future Trips Past Trips Trips Mi…" at bounding box center [653, 342] width 1307 height 684
type input "Shreveport, Louisiana"
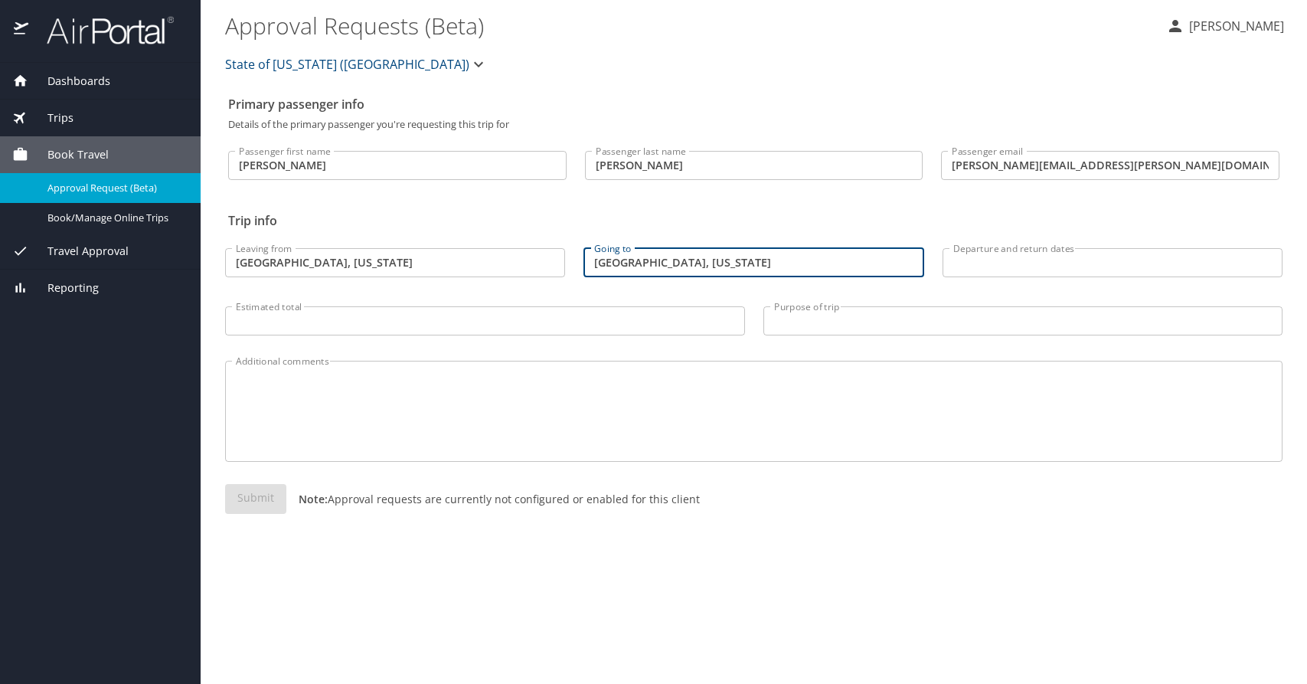
type input "Phoenix, Arizona"
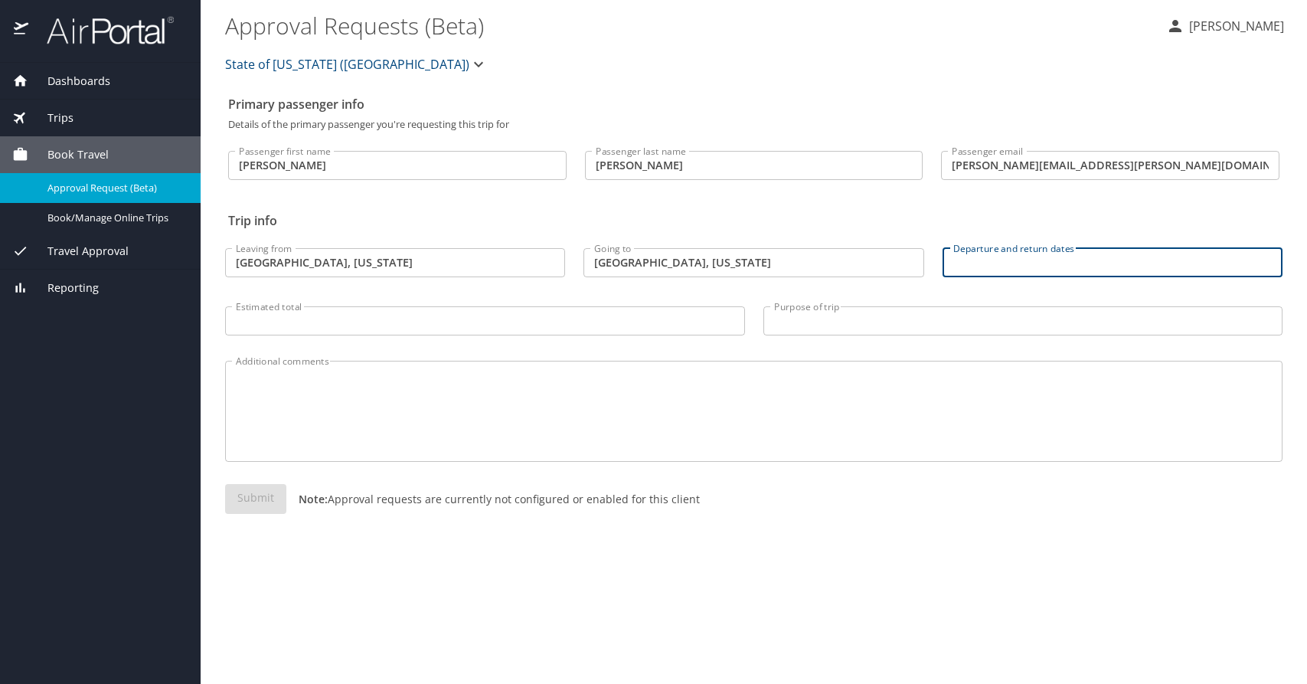
click at [972, 266] on input "Departure and return dates" at bounding box center [1113, 262] width 340 height 29
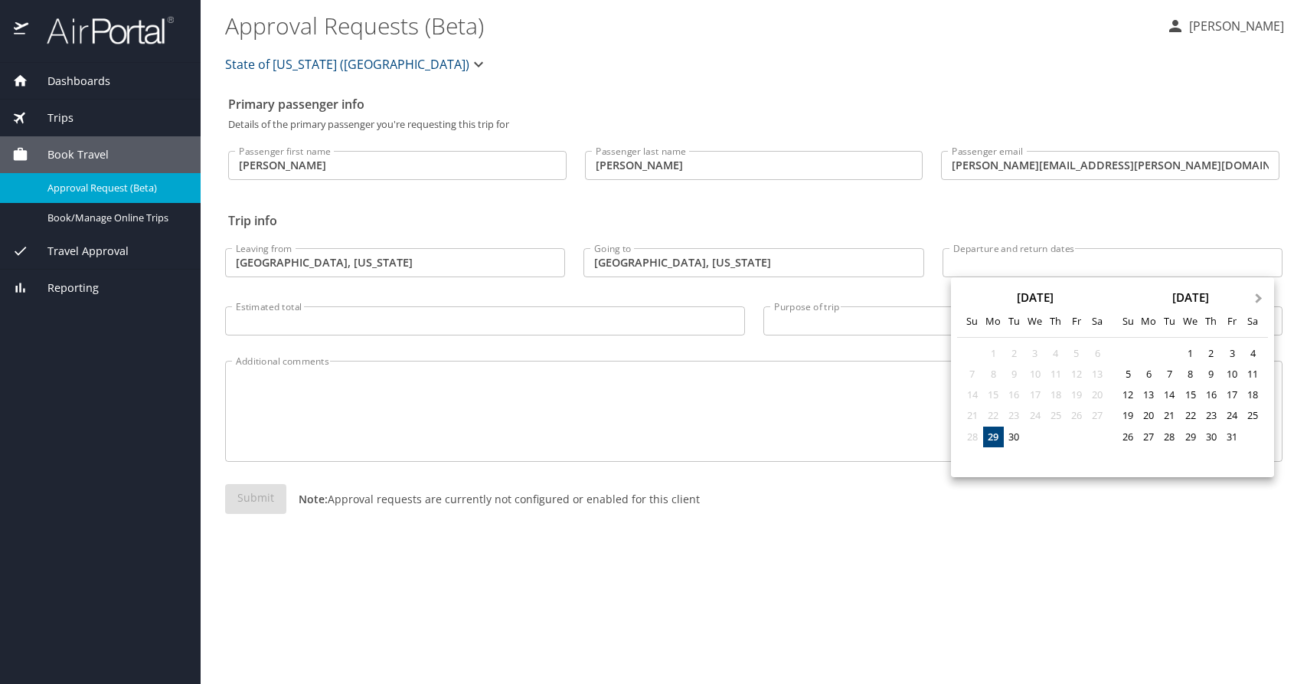
click at [1259, 299] on span "Next Month" at bounding box center [1259, 299] width 0 height 18
click at [1259, 298] on span "Next Month" at bounding box center [1259, 299] width 0 height 18
click at [1231, 351] on div "5" at bounding box center [1231, 353] width 21 height 21
click at [945, 211] on div at bounding box center [653, 342] width 1307 height 684
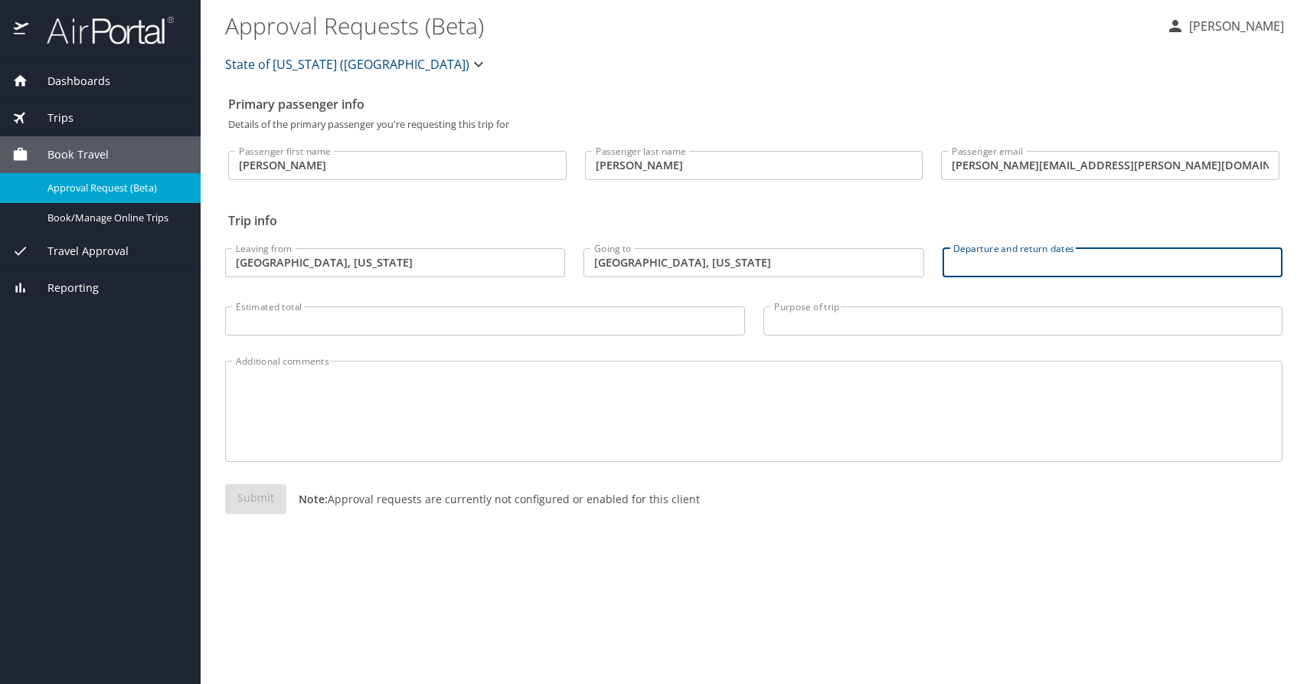
click at [985, 269] on input "Departure and return dates" at bounding box center [1113, 262] width 340 height 29
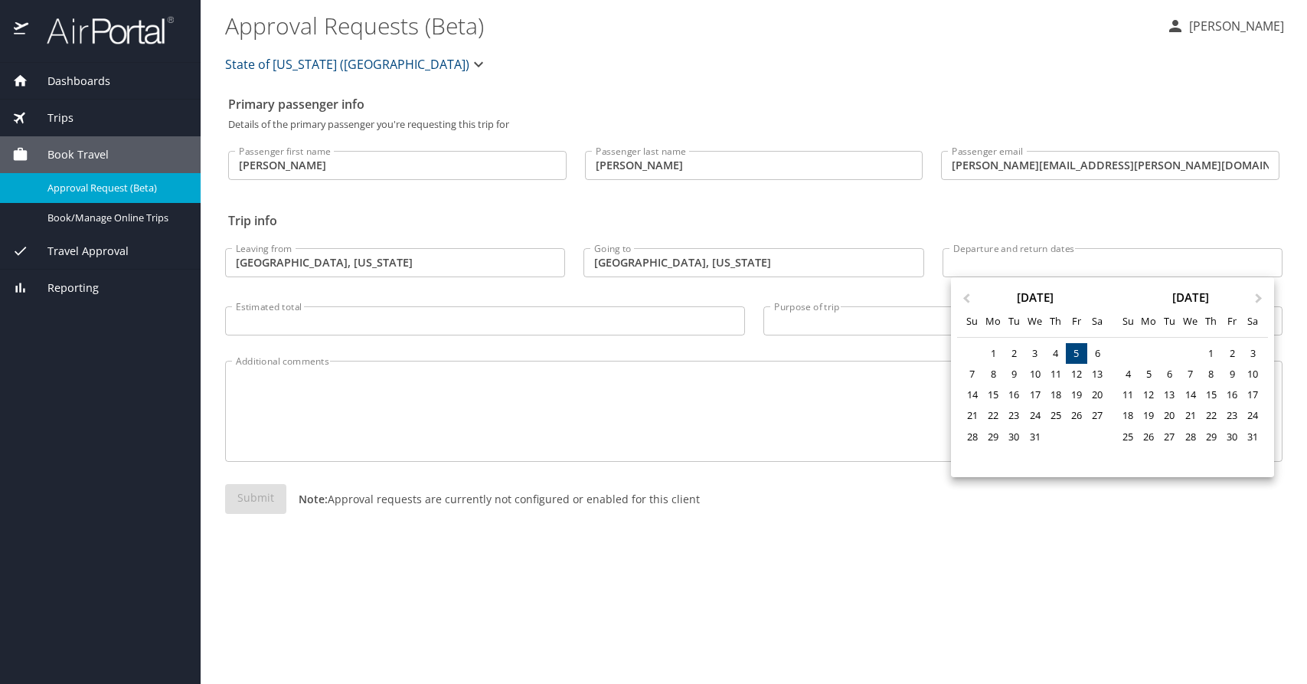
click at [1075, 349] on div "5" at bounding box center [1076, 353] width 21 height 21
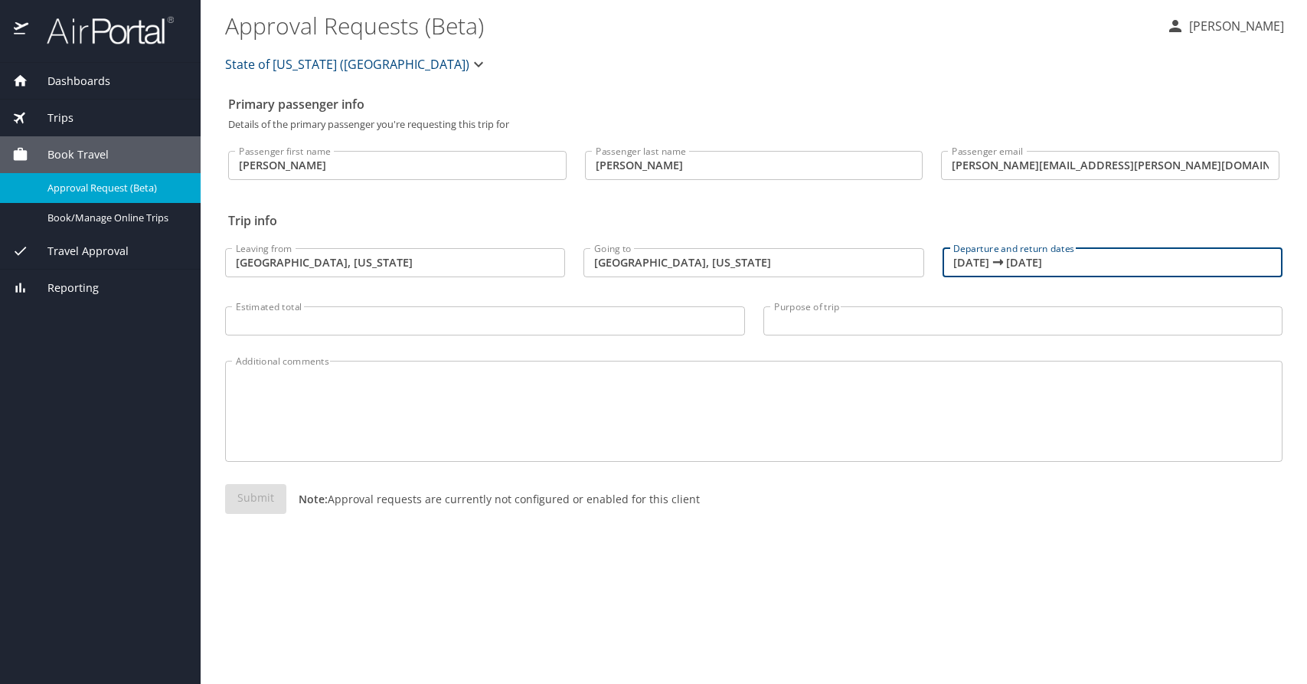
drag, startPoint x: 1086, startPoint y: 263, endPoint x: 1026, endPoint y: 261, distance: 60.5
click at [1026, 261] on input "12/05/2025 🠦 12/05/2025" at bounding box center [1113, 262] width 340 height 29
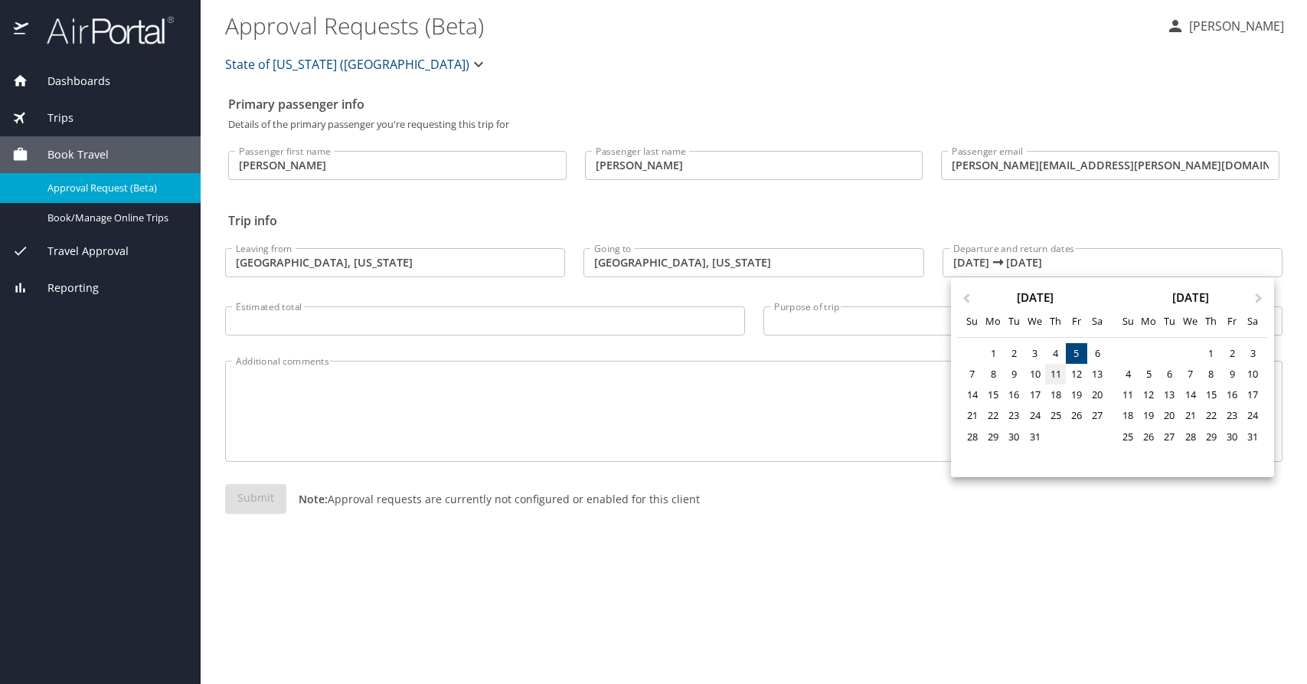
click at [1057, 370] on div "11" at bounding box center [1055, 374] width 21 height 21
click at [1057, 374] on div "11" at bounding box center [1055, 374] width 21 height 21
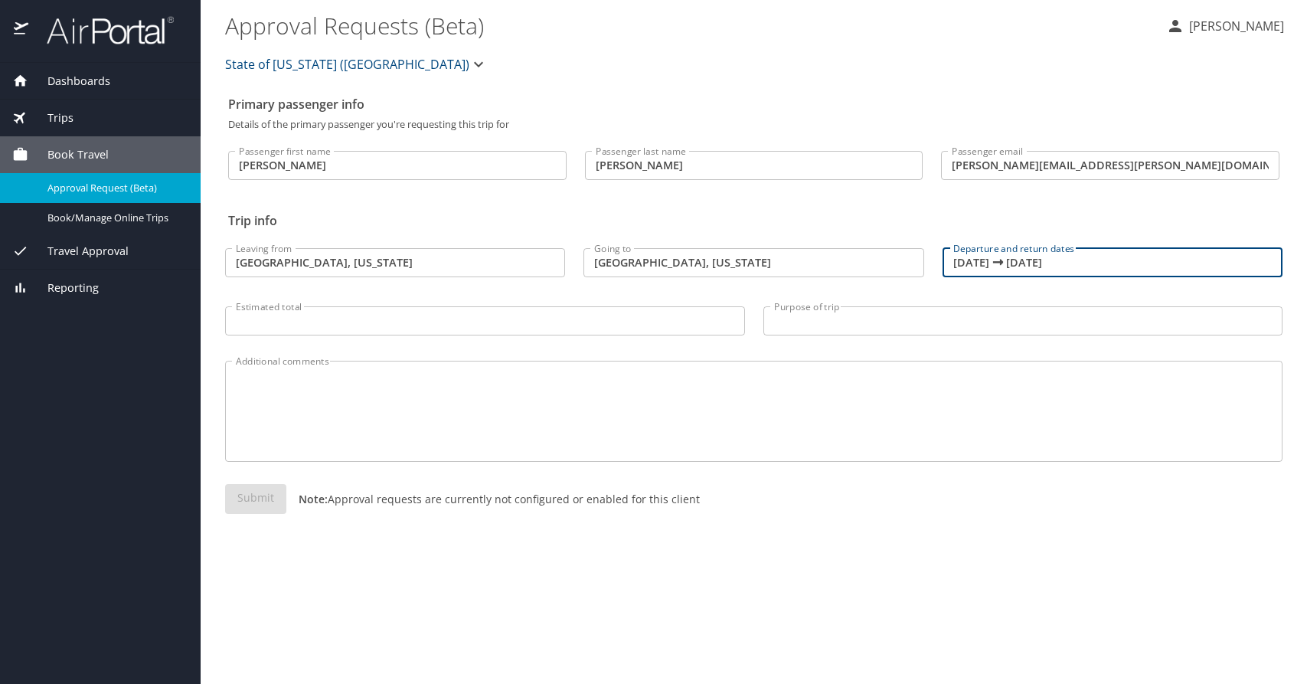
click at [964, 256] on input "12/11/2025 🠦 12/11/2025" at bounding box center [1113, 262] width 340 height 29
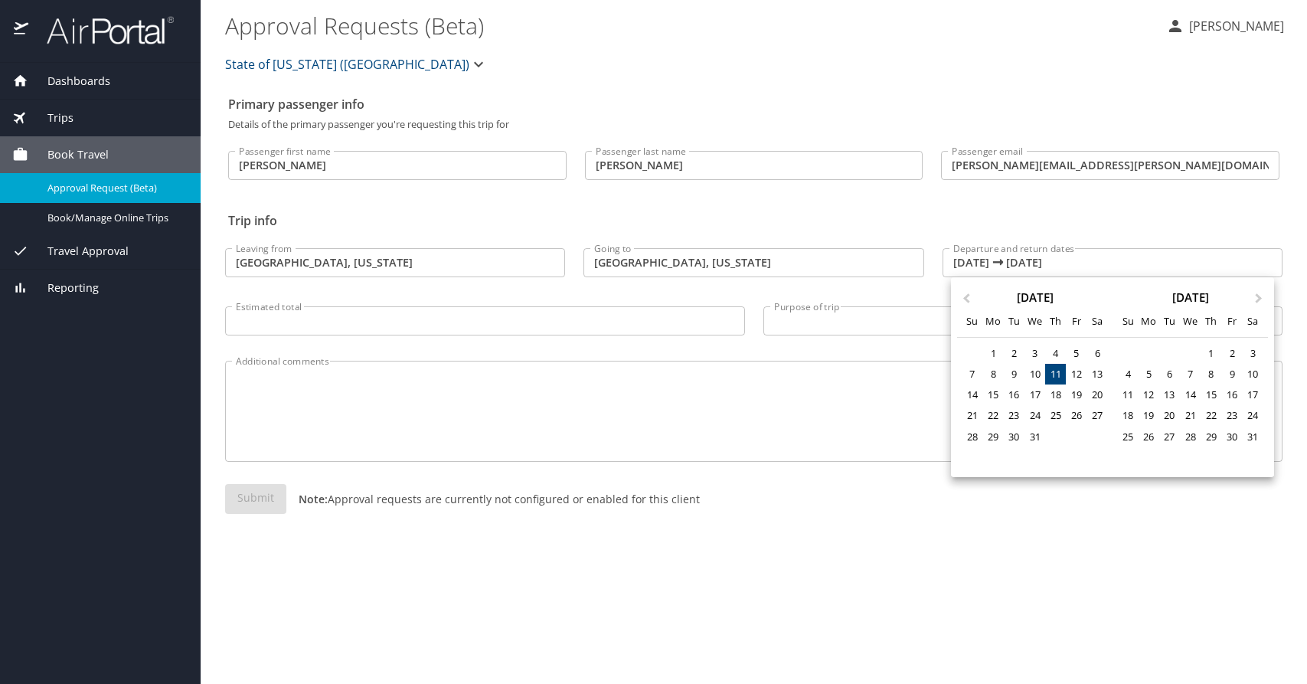
click at [980, 262] on div at bounding box center [653, 342] width 1307 height 684
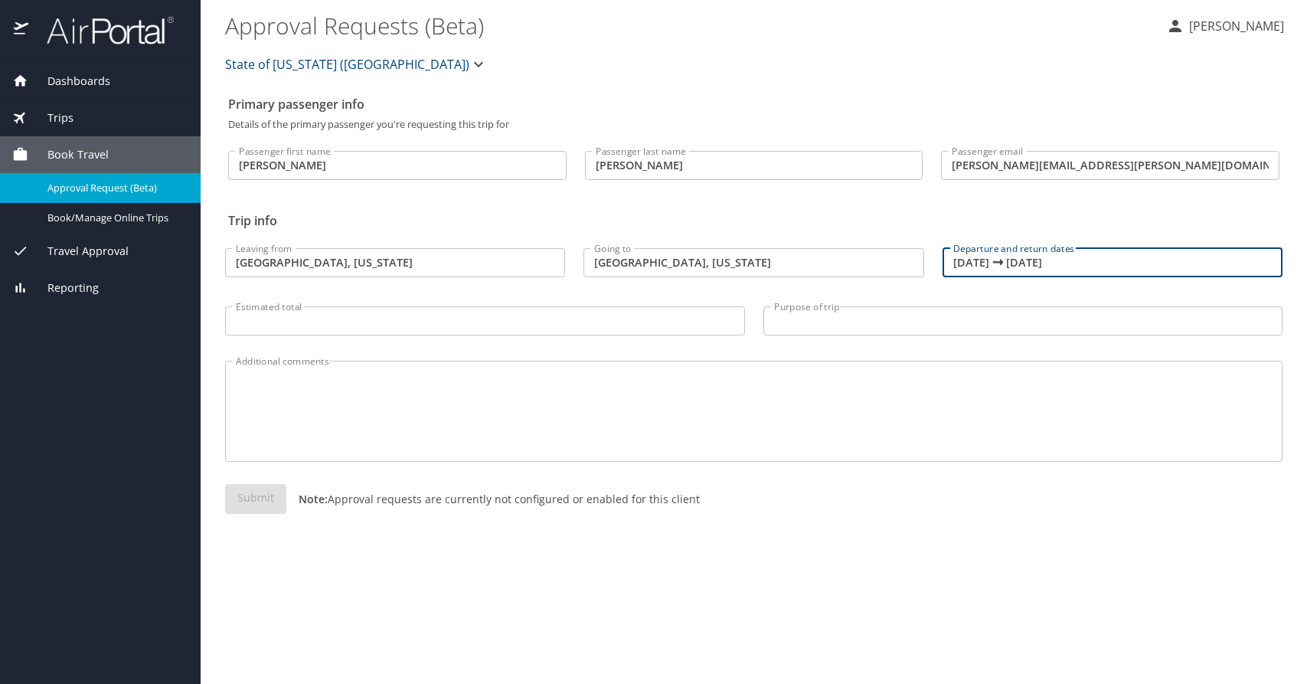
click at [981, 261] on input "12/11/2025 🠦 12/11/2025" at bounding box center [1113, 262] width 340 height 29
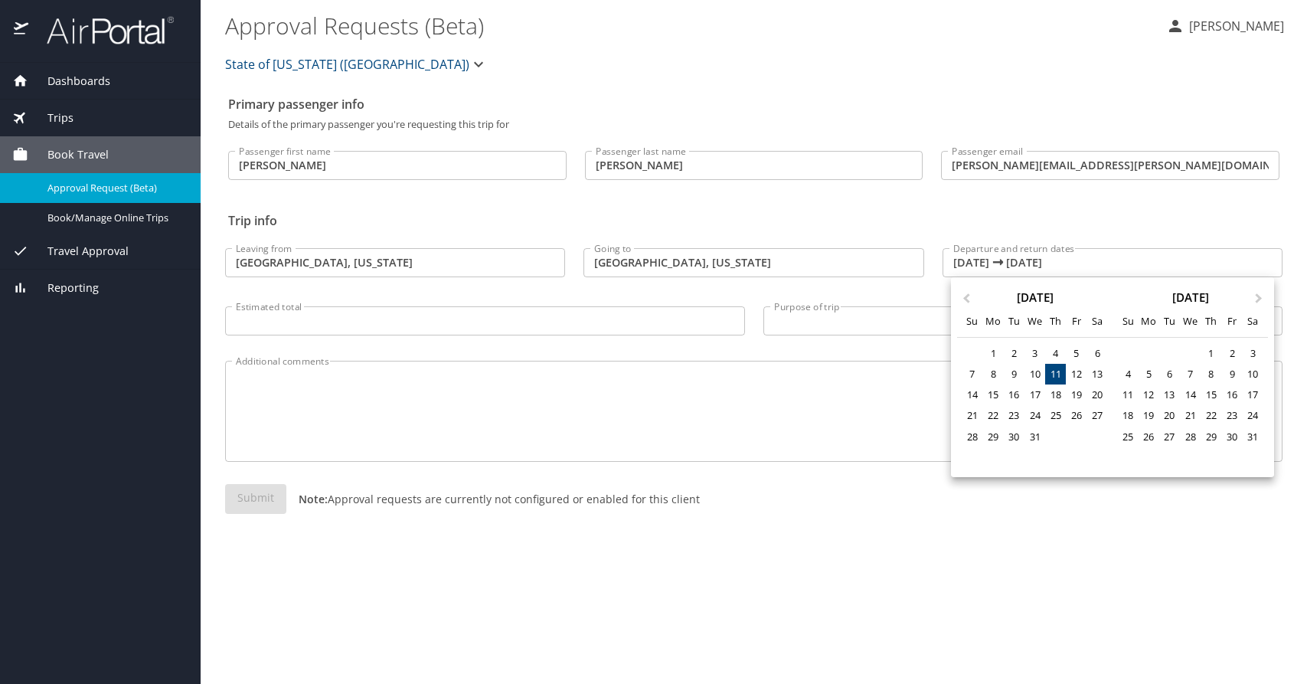
click at [980, 260] on div at bounding box center [653, 342] width 1307 height 684
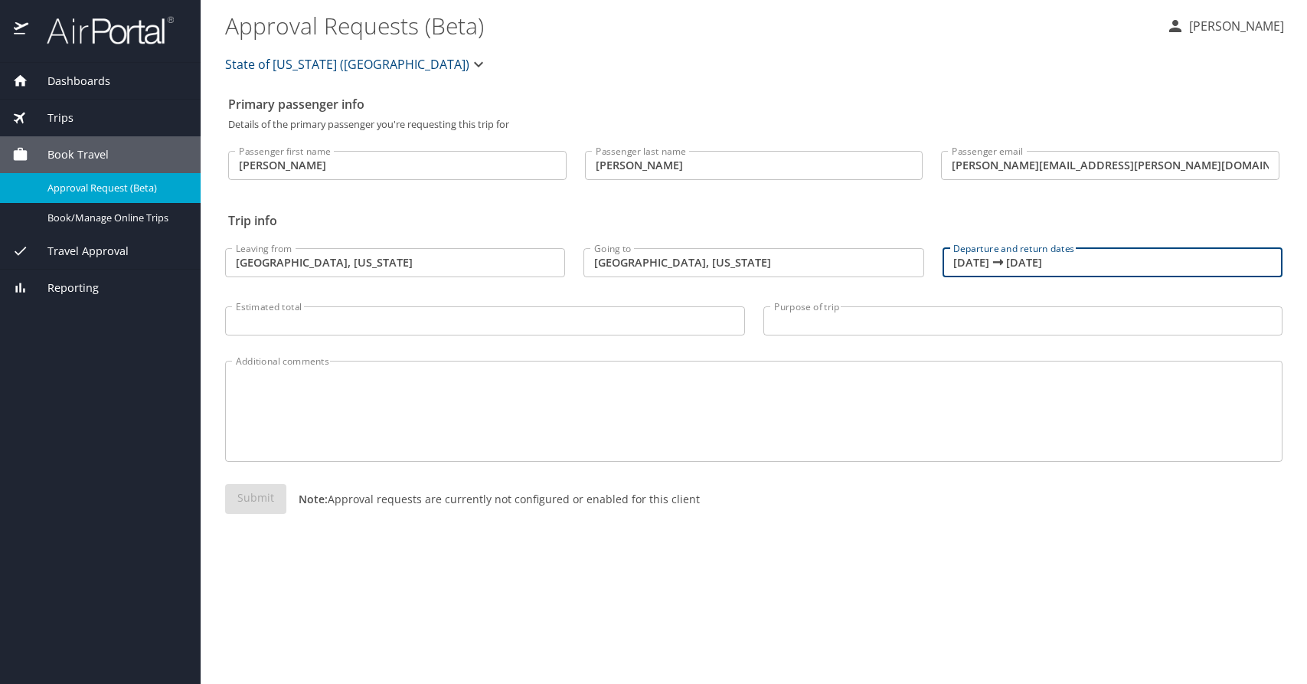
click at [977, 262] on input "12/11/2025 🠦 12/11/2025" at bounding box center [1113, 262] width 340 height 29
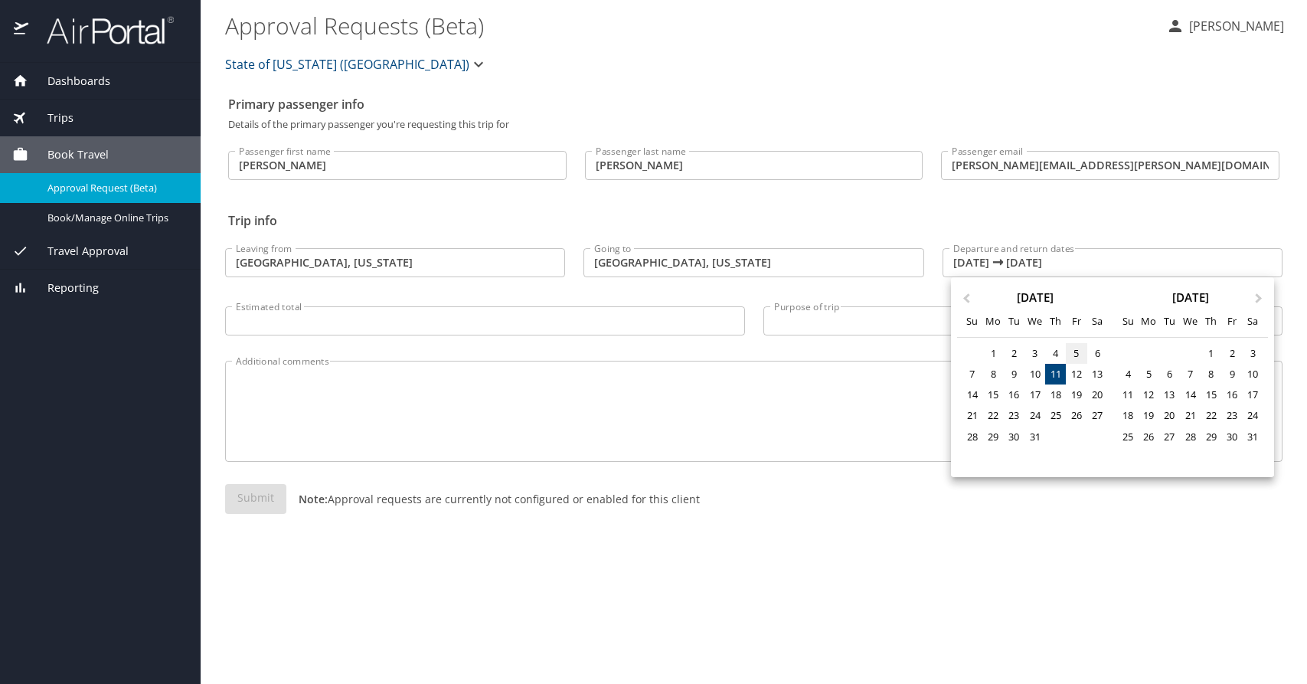
click at [1079, 350] on div "5" at bounding box center [1076, 353] width 21 height 21
click at [1000, 227] on div at bounding box center [653, 342] width 1307 height 684
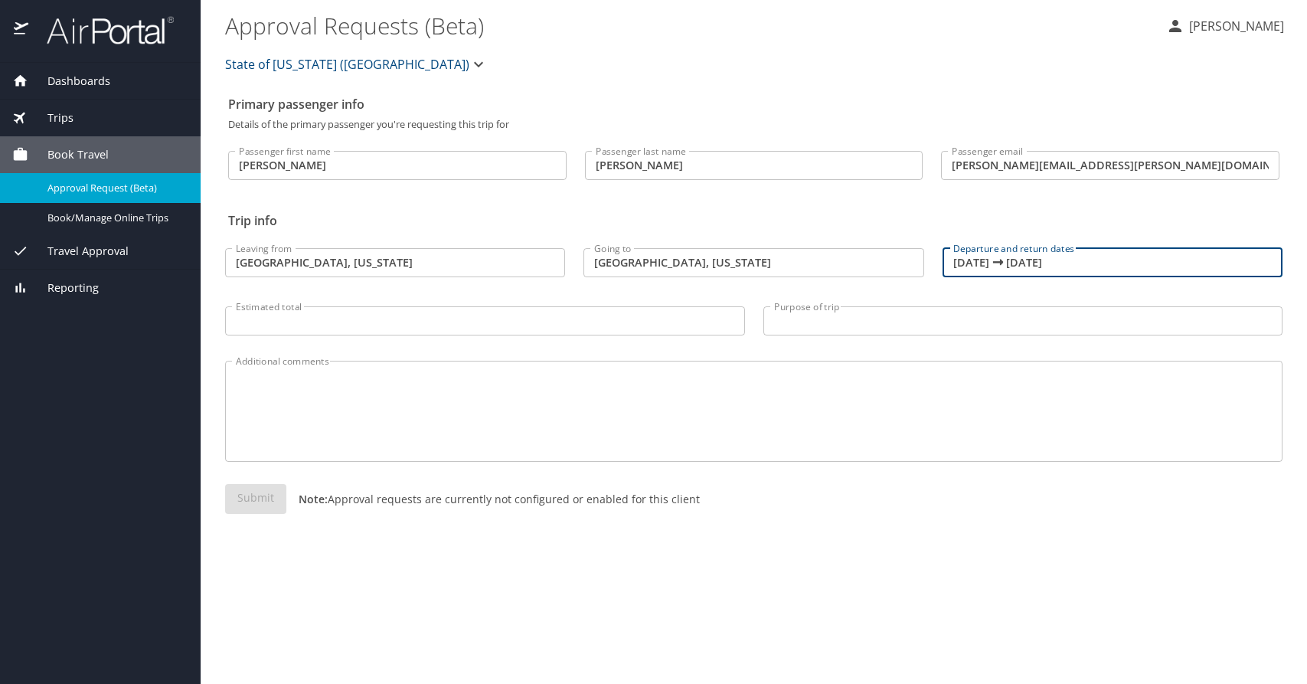
click at [973, 269] on input "12/11/2025 🠦 12/11/2025" at bounding box center [1113, 262] width 340 height 29
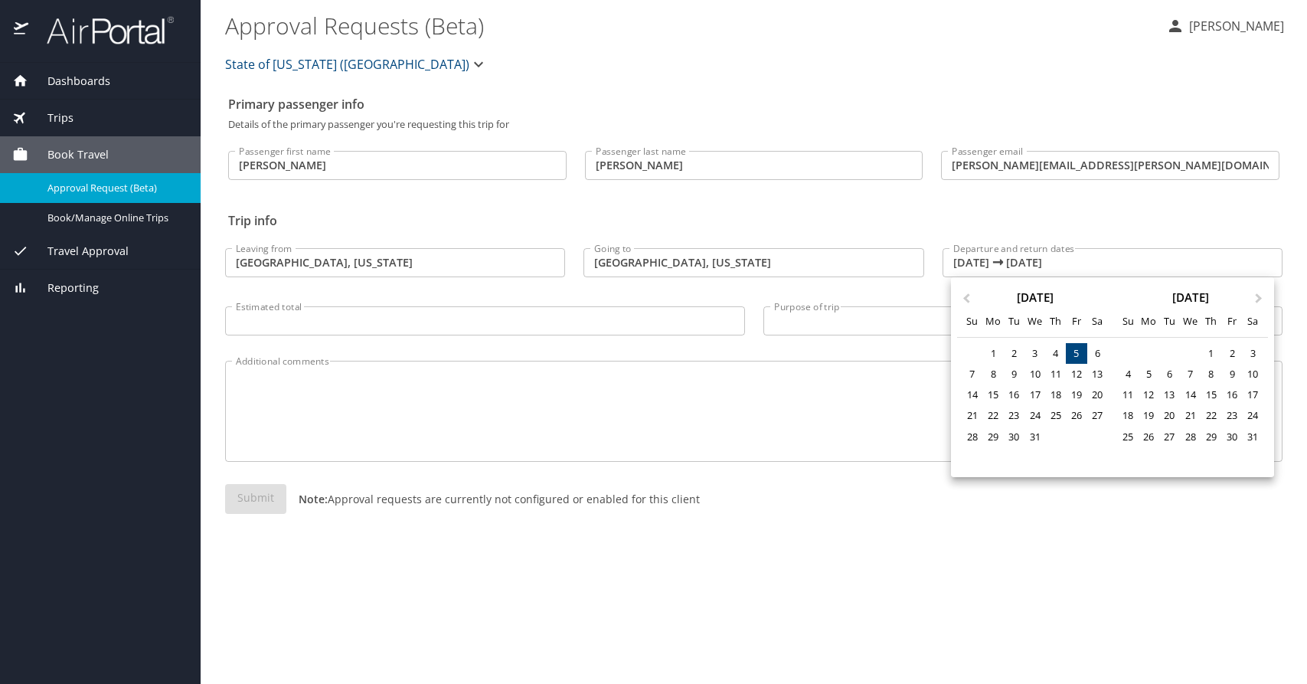
click at [1079, 349] on div "5" at bounding box center [1076, 353] width 21 height 21
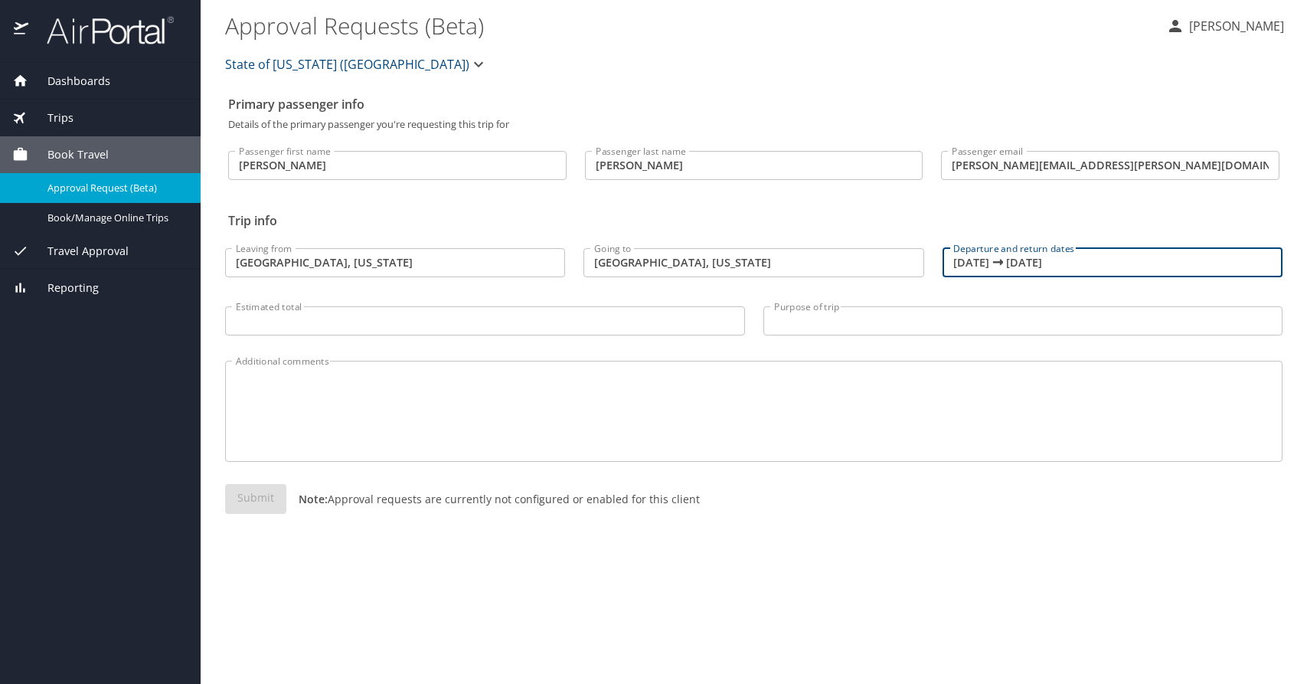
click at [1063, 264] on input "12/05/2025 🠦 12/05/2025" at bounding box center [1113, 262] width 340 height 29
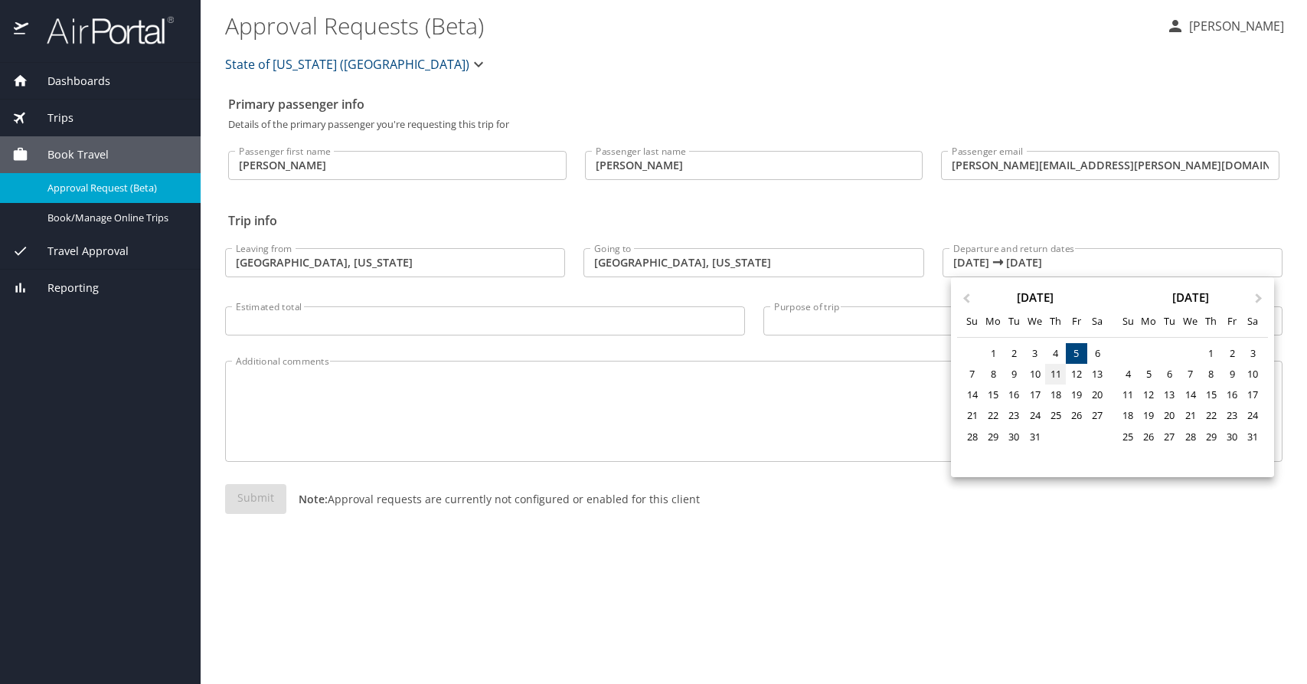
click at [1059, 374] on div "11" at bounding box center [1055, 374] width 21 height 21
click at [1057, 375] on div "11" at bounding box center [1055, 374] width 21 height 21
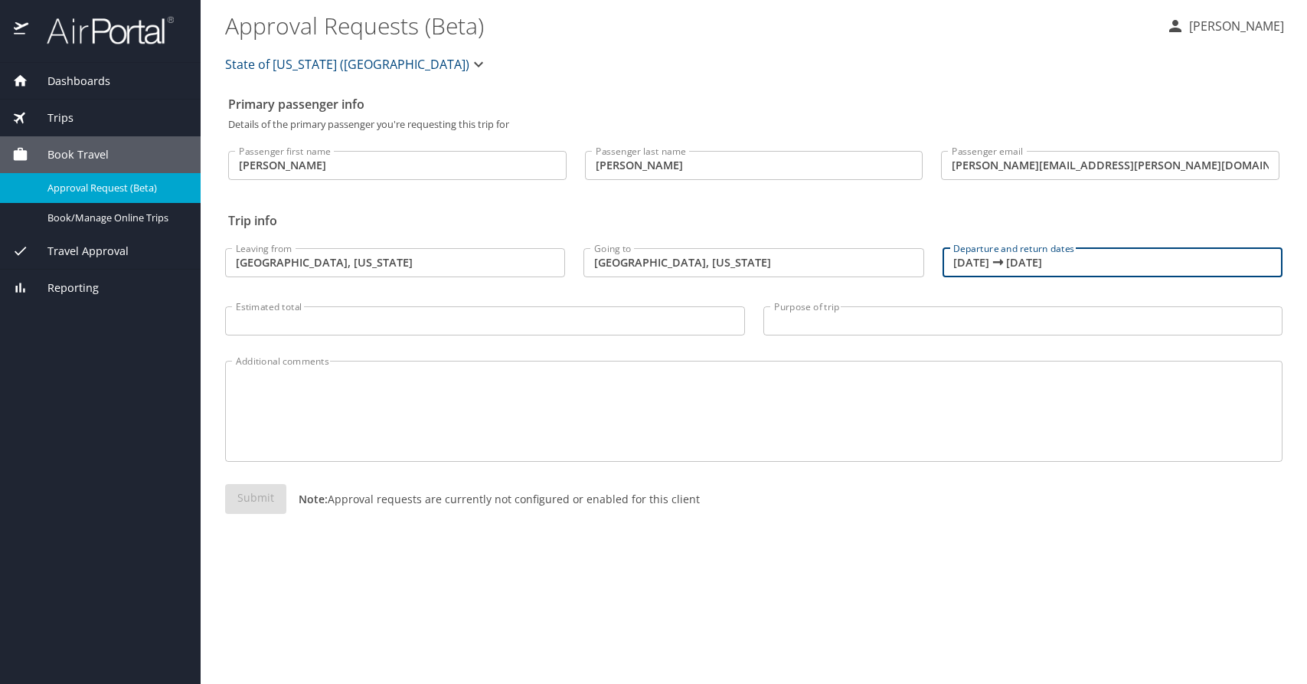
drag, startPoint x: 1014, startPoint y: 263, endPoint x: 939, endPoint y: 263, distance: 75.0
click at [939, 263] on div "Departure and return dates 12/11/2025 🠦 12/11/2025 Departure and return dates" at bounding box center [1112, 259] width 358 height 64
click at [981, 263] on input "12/11/2025 🠦 12/11/2025" at bounding box center [1113, 262] width 340 height 29
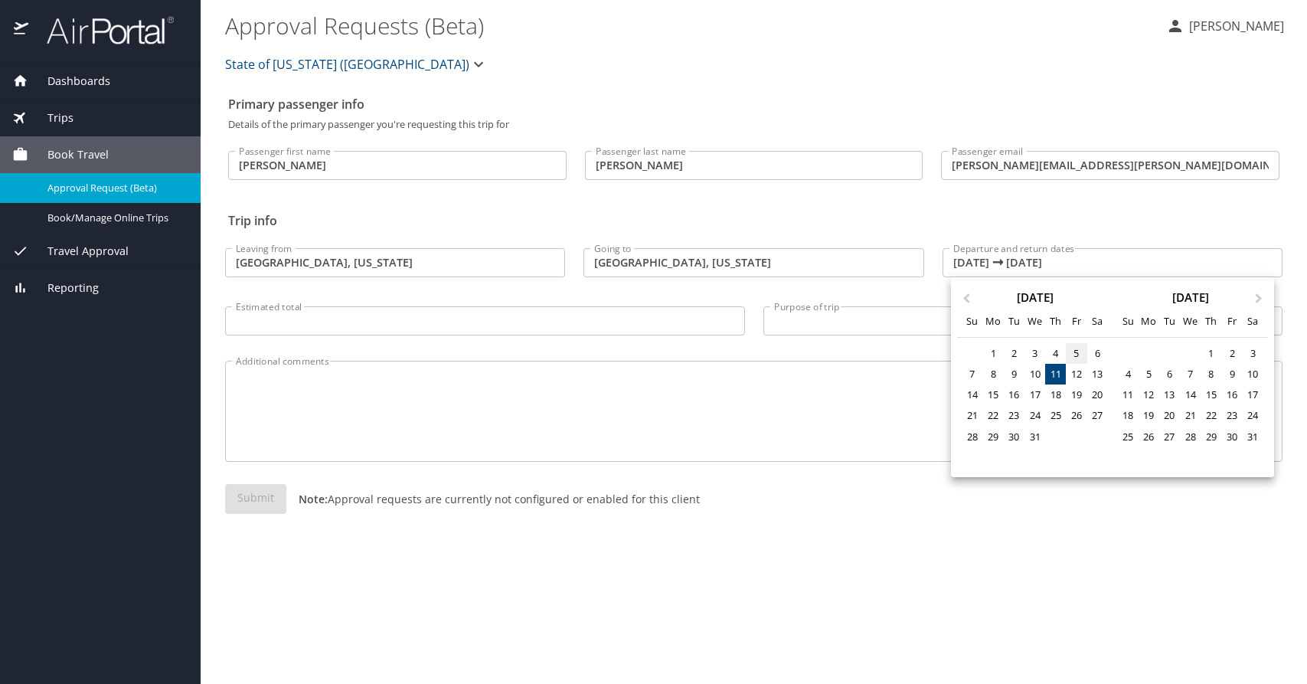
click at [1077, 351] on div "5" at bounding box center [1076, 353] width 21 height 21
click at [981, 255] on div at bounding box center [653, 342] width 1307 height 684
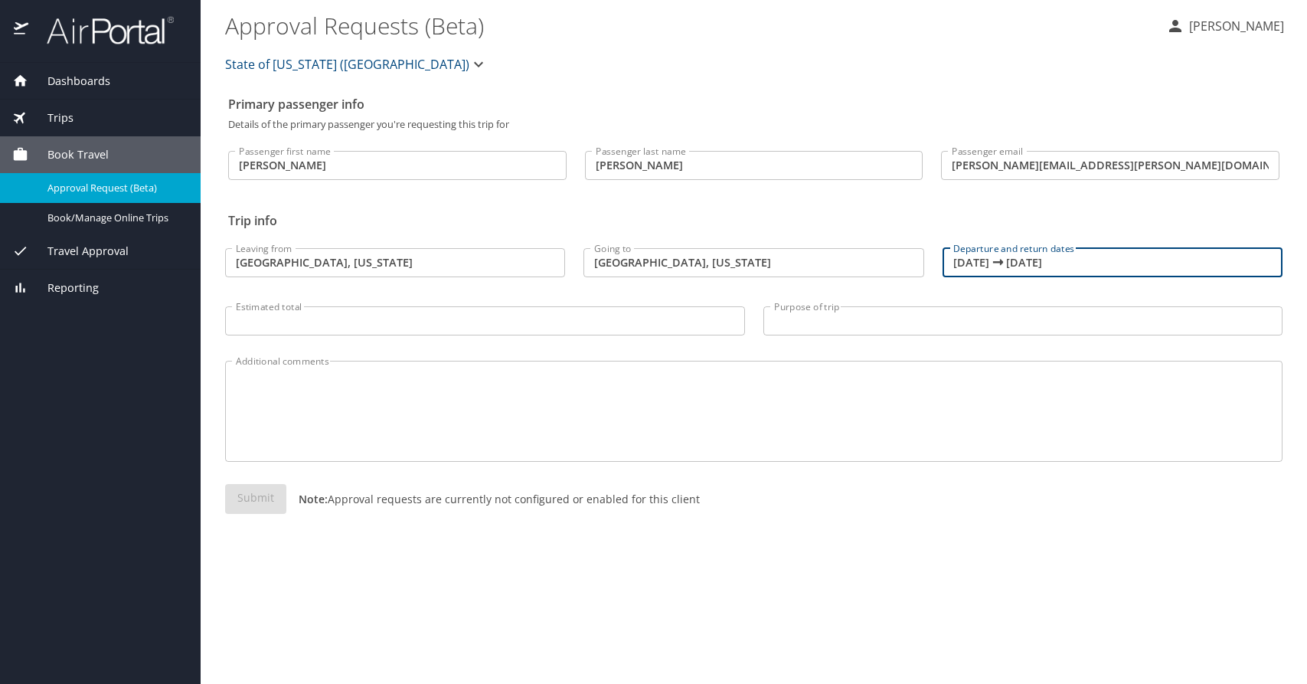
drag, startPoint x: 1096, startPoint y: 262, endPoint x: 949, endPoint y: 263, distance: 147.8
click at [949, 263] on input "12/11/2025 🠦 12/11/2025" at bounding box center [1113, 262] width 340 height 29
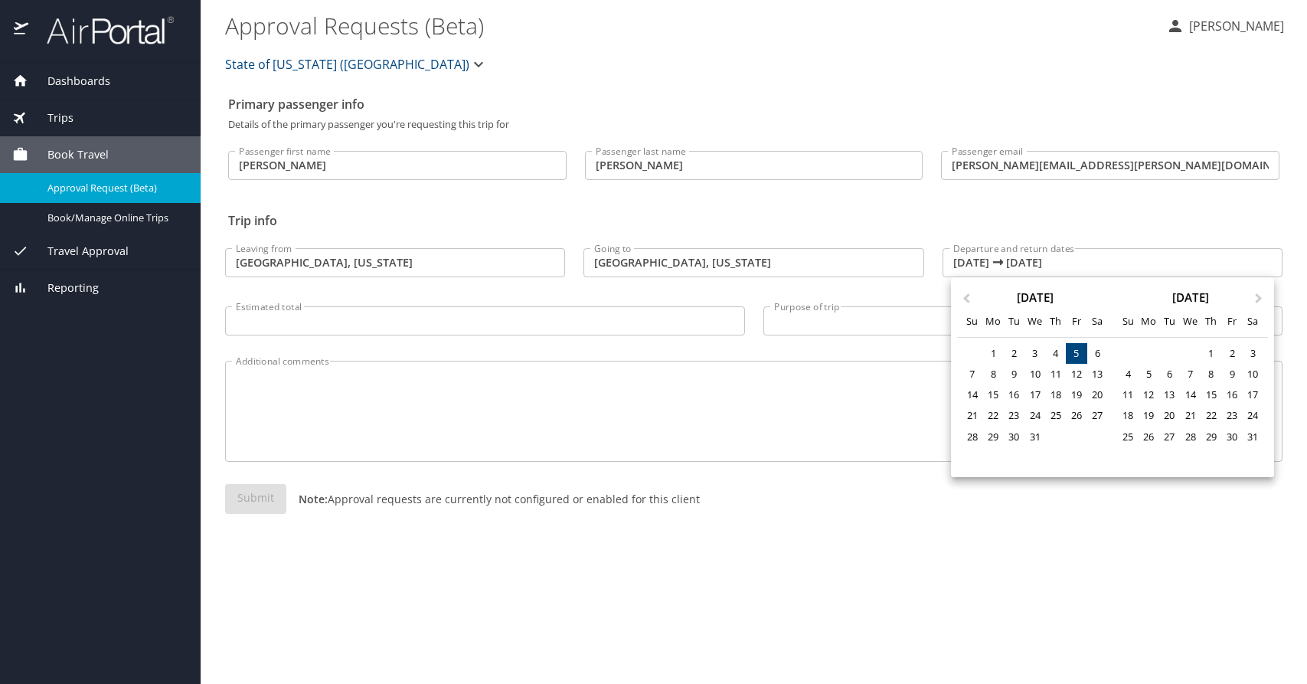
click at [1087, 261] on div at bounding box center [653, 342] width 1307 height 684
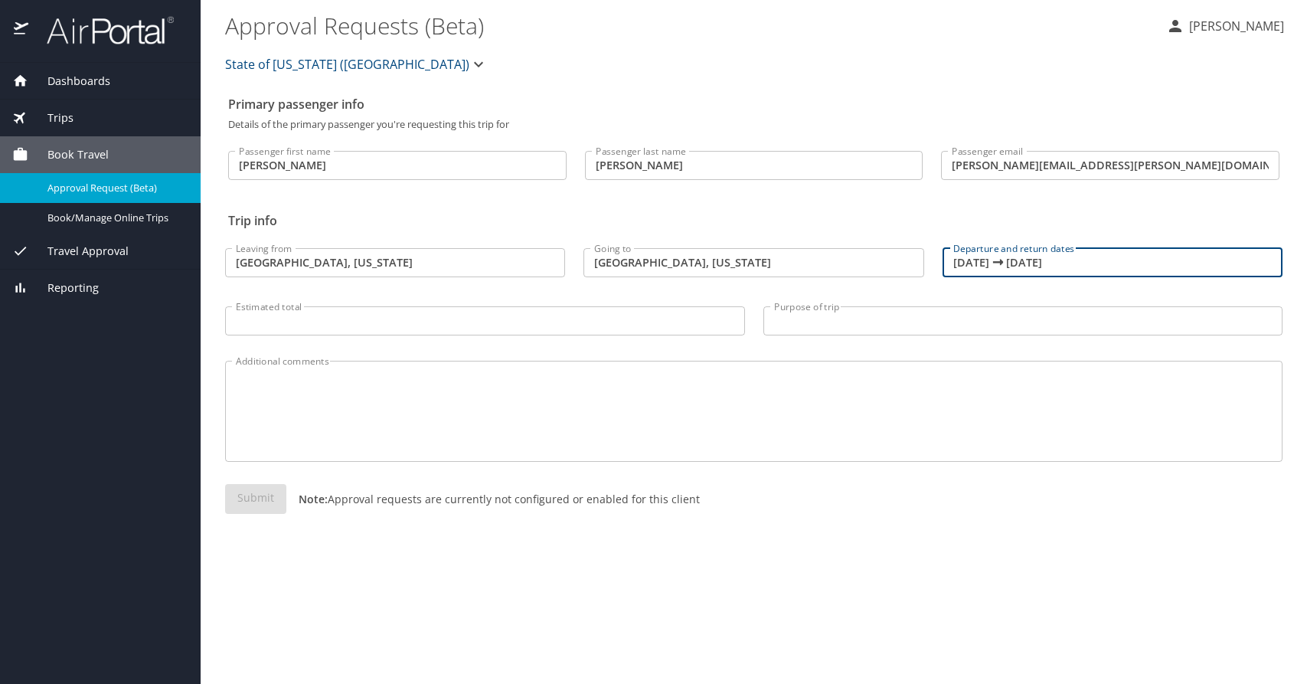
click at [978, 260] on input "12/11/2025 🠦 12/11/2025" at bounding box center [1113, 262] width 340 height 29
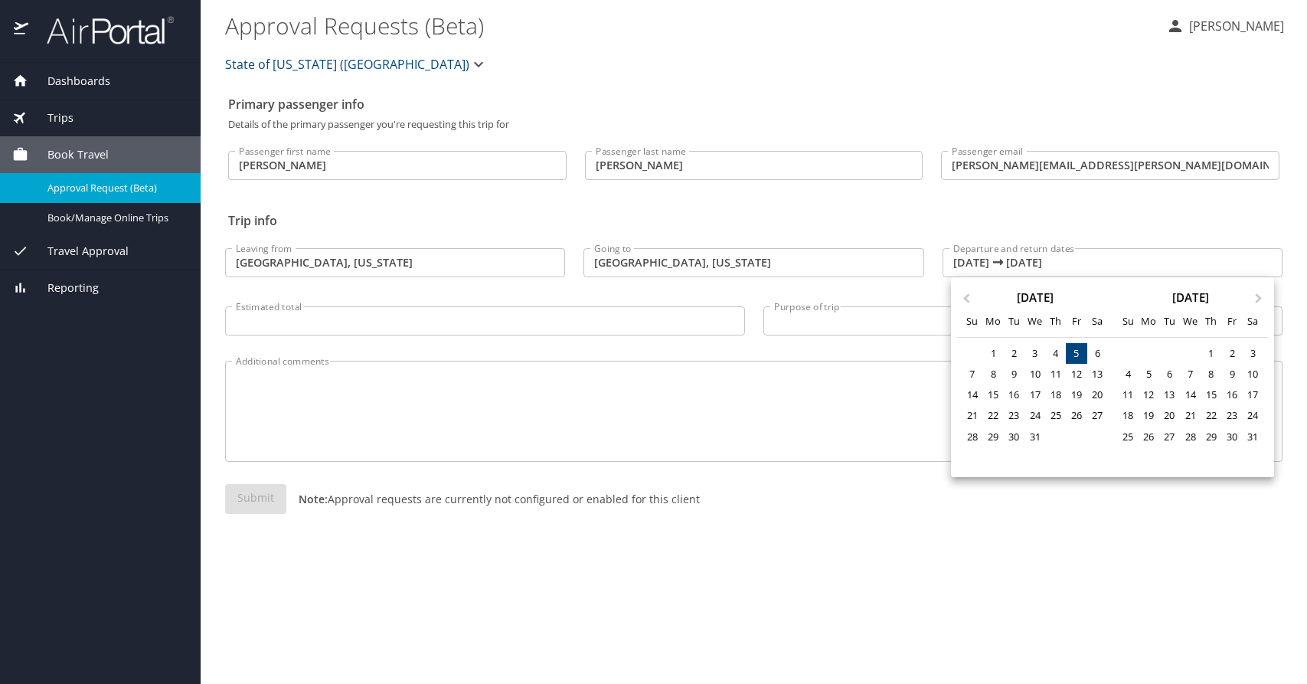
click at [1079, 353] on div "5" at bounding box center [1076, 353] width 21 height 21
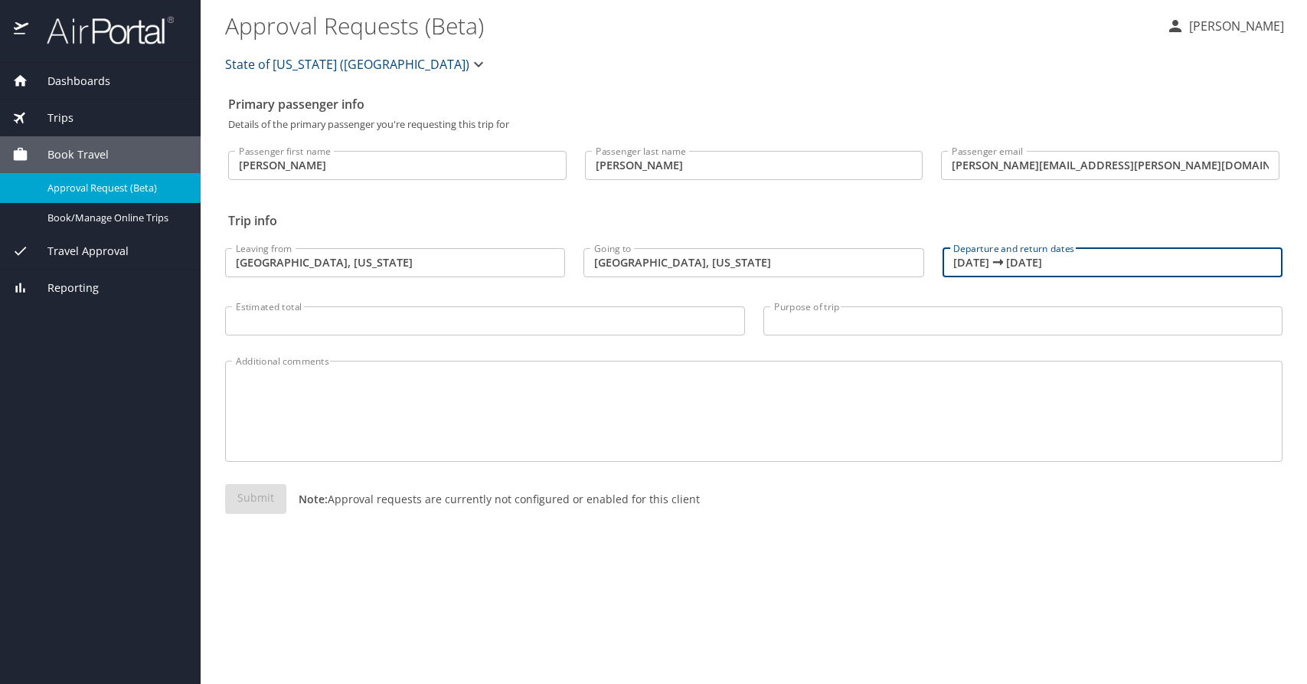
click at [1069, 265] on input "12/05/2025 🠦 12/05/2025" at bounding box center [1113, 262] width 340 height 29
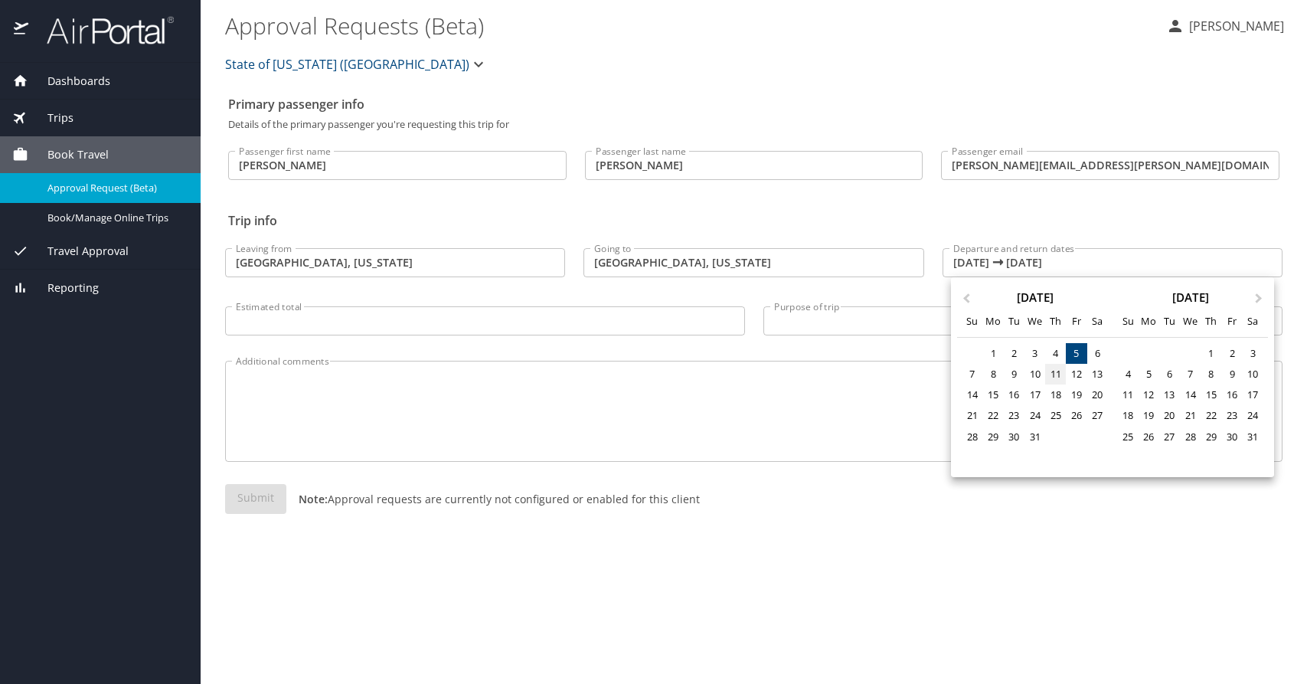
click at [1060, 372] on div "11" at bounding box center [1055, 374] width 21 height 21
click at [1060, 266] on div at bounding box center [653, 342] width 1307 height 684
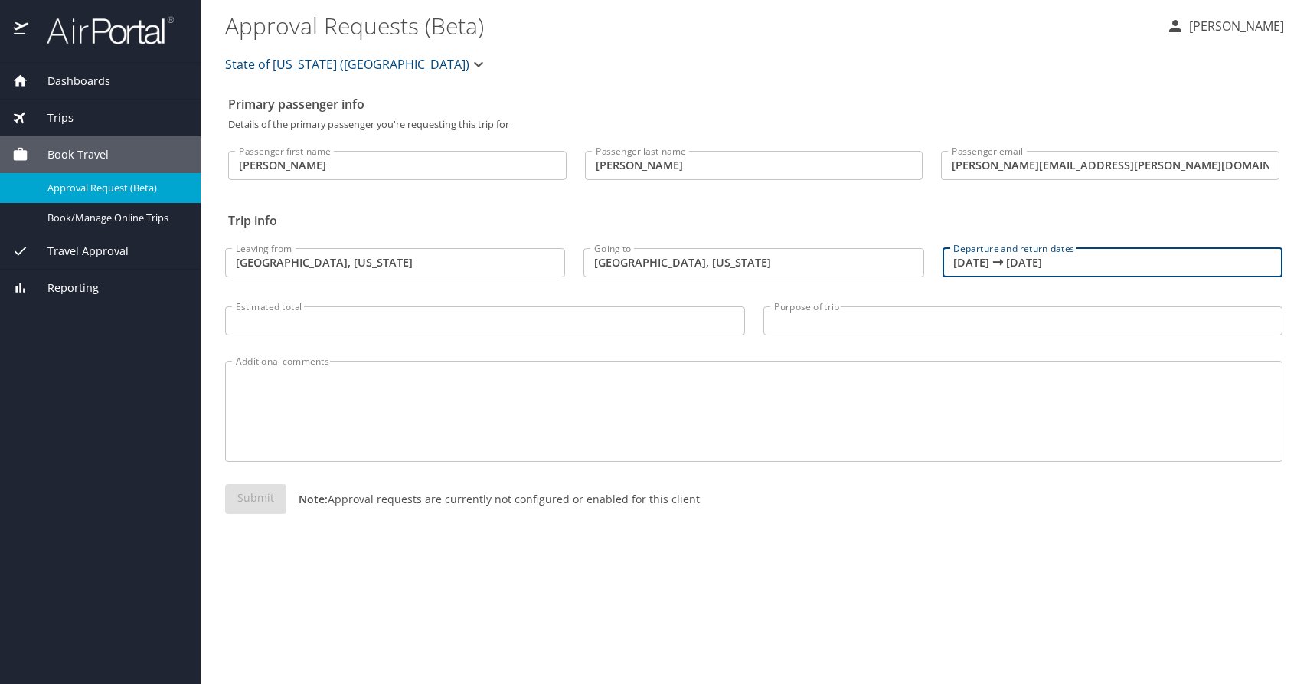
click at [1051, 260] on input "12/05/2025 🠦 12/05/2025" at bounding box center [1113, 262] width 340 height 29
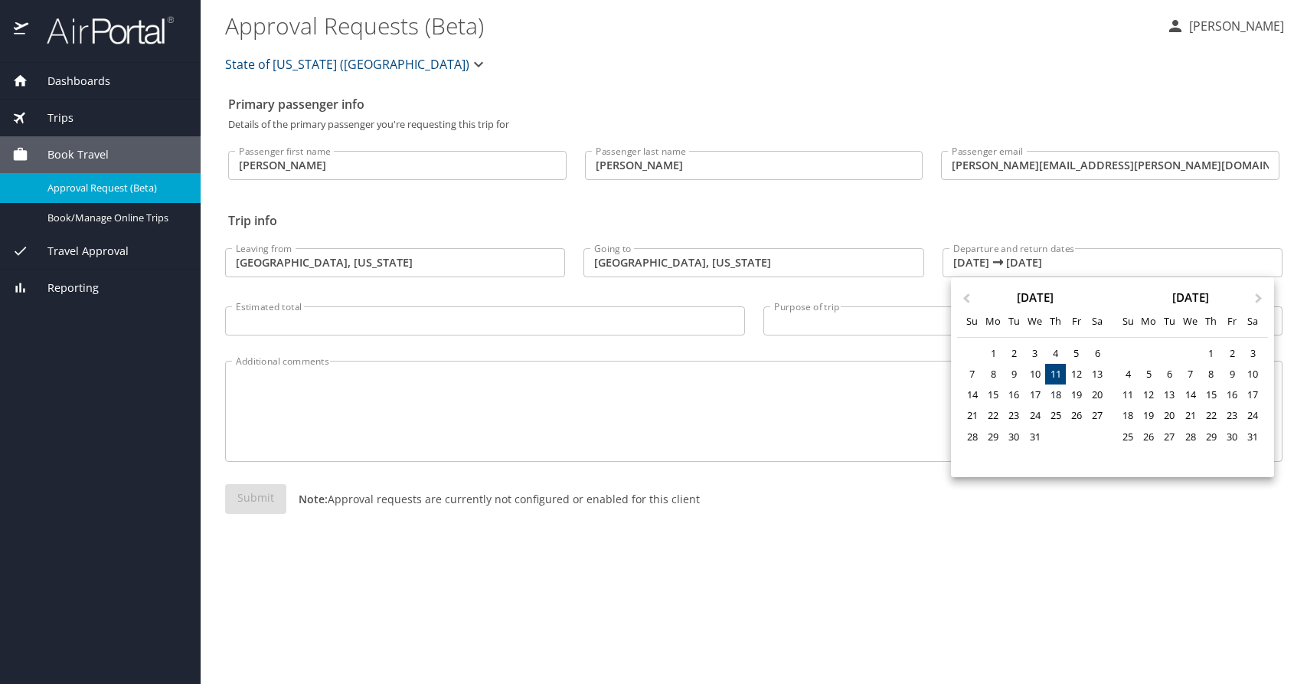
click at [1054, 374] on div "11" at bounding box center [1055, 374] width 21 height 21
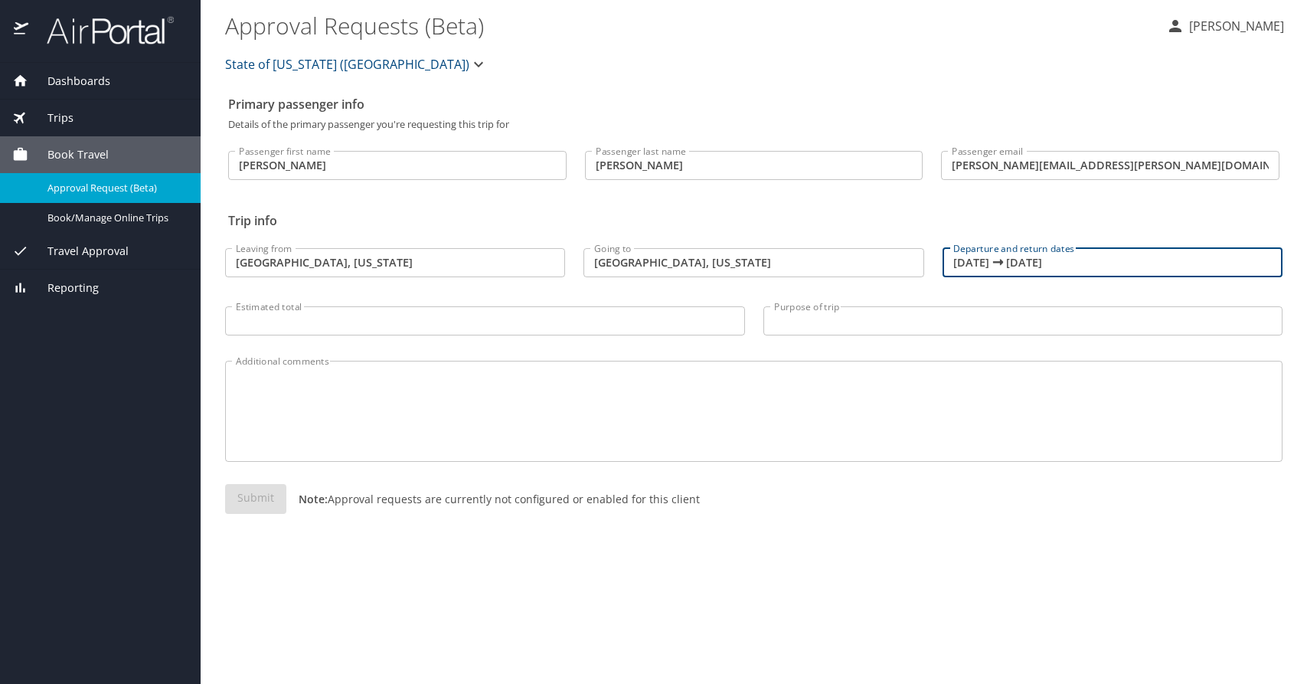
click at [986, 266] on input "12/11/2025 🠦 12/11/2025" at bounding box center [1113, 262] width 340 height 29
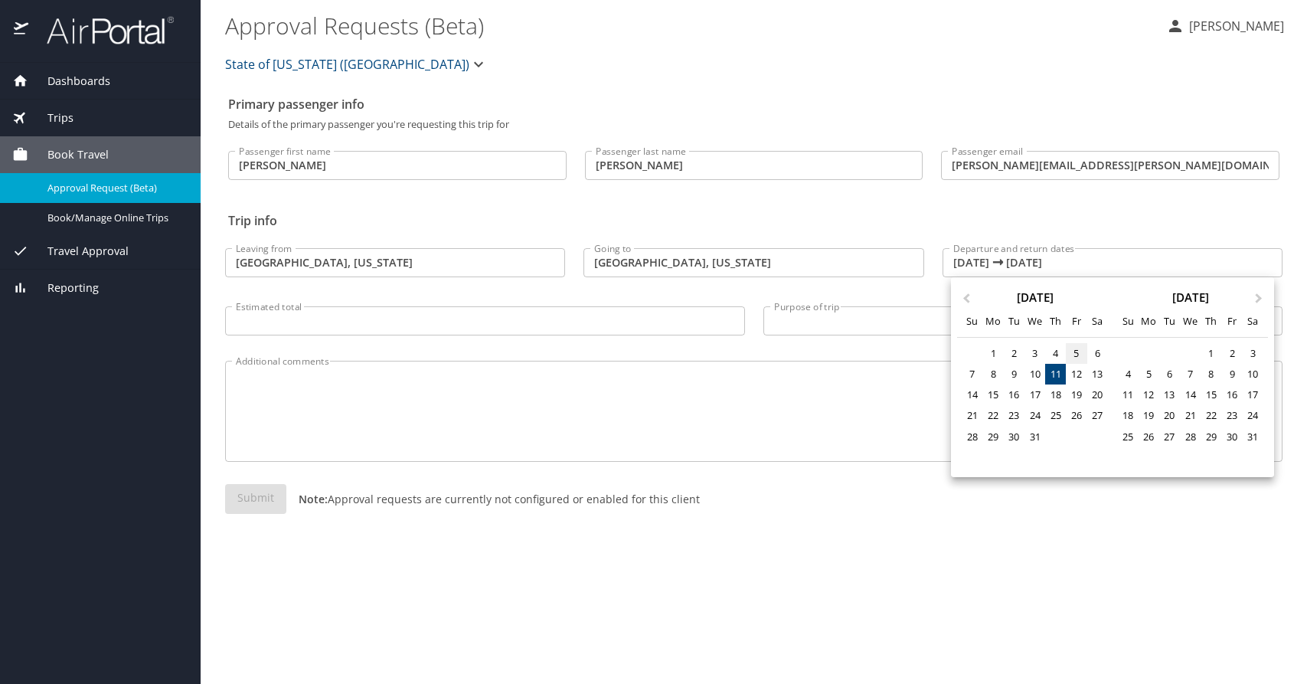
click at [1075, 350] on div "5" at bounding box center [1076, 353] width 21 height 21
click at [1140, 240] on div at bounding box center [653, 342] width 1307 height 684
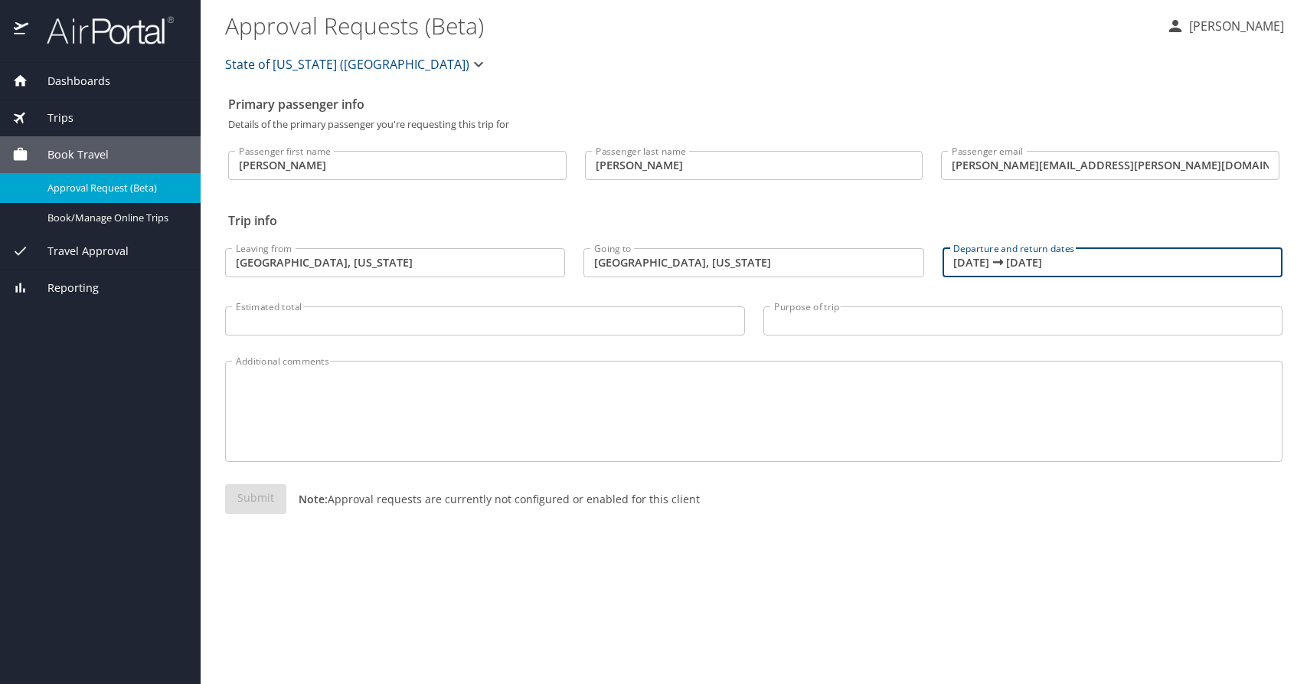
drag, startPoint x: 1096, startPoint y: 259, endPoint x: 890, endPoint y: 251, distance: 206.9
drag, startPoint x: 985, startPoint y: 261, endPoint x: 970, endPoint y: 263, distance: 14.6
click at [970, 263] on input "12/11/2025 🠦 12/11/2025" at bounding box center [1113, 262] width 340 height 29
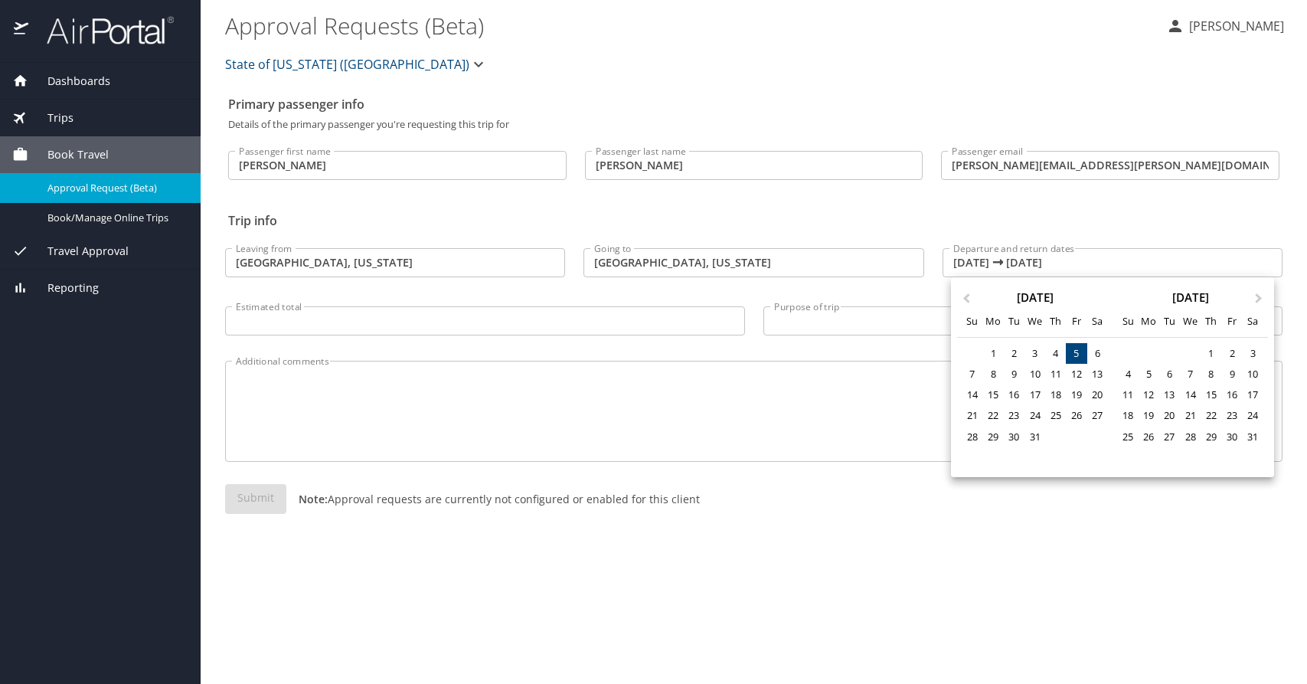
click at [971, 263] on div at bounding box center [653, 342] width 1307 height 684
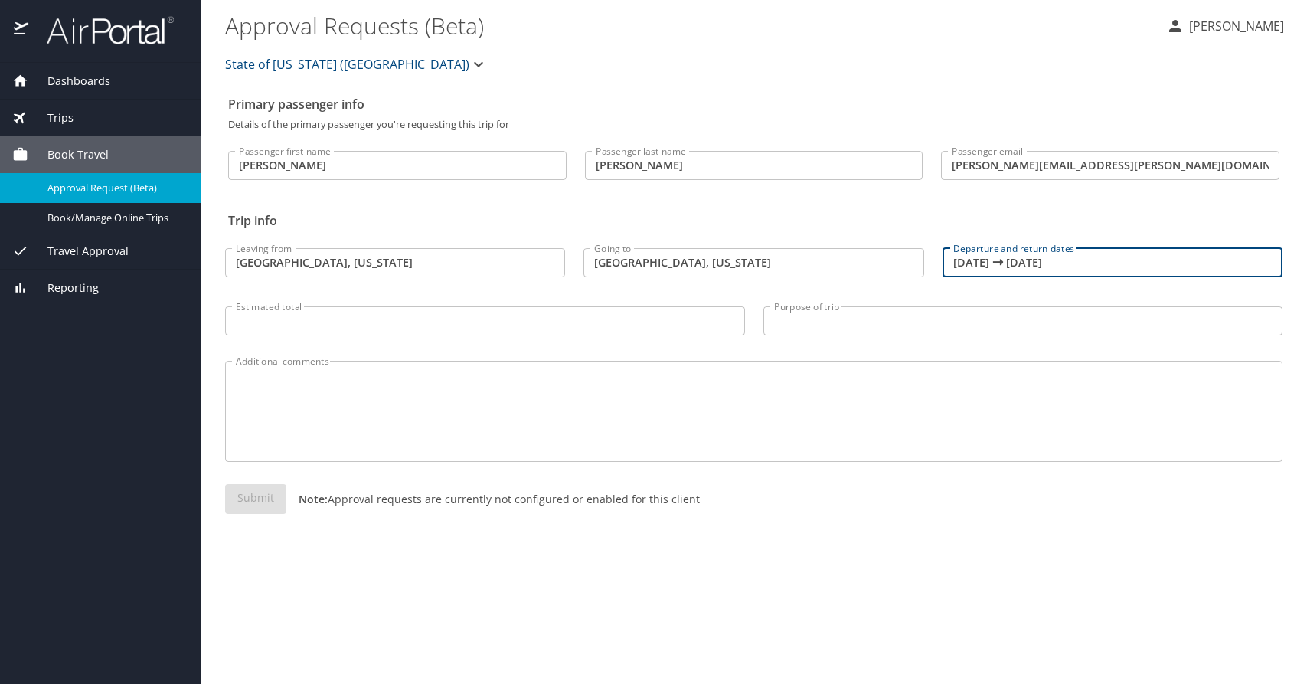
click at [972, 260] on input "12/11/2025 🠦 12/11/2025" at bounding box center [1113, 262] width 340 height 29
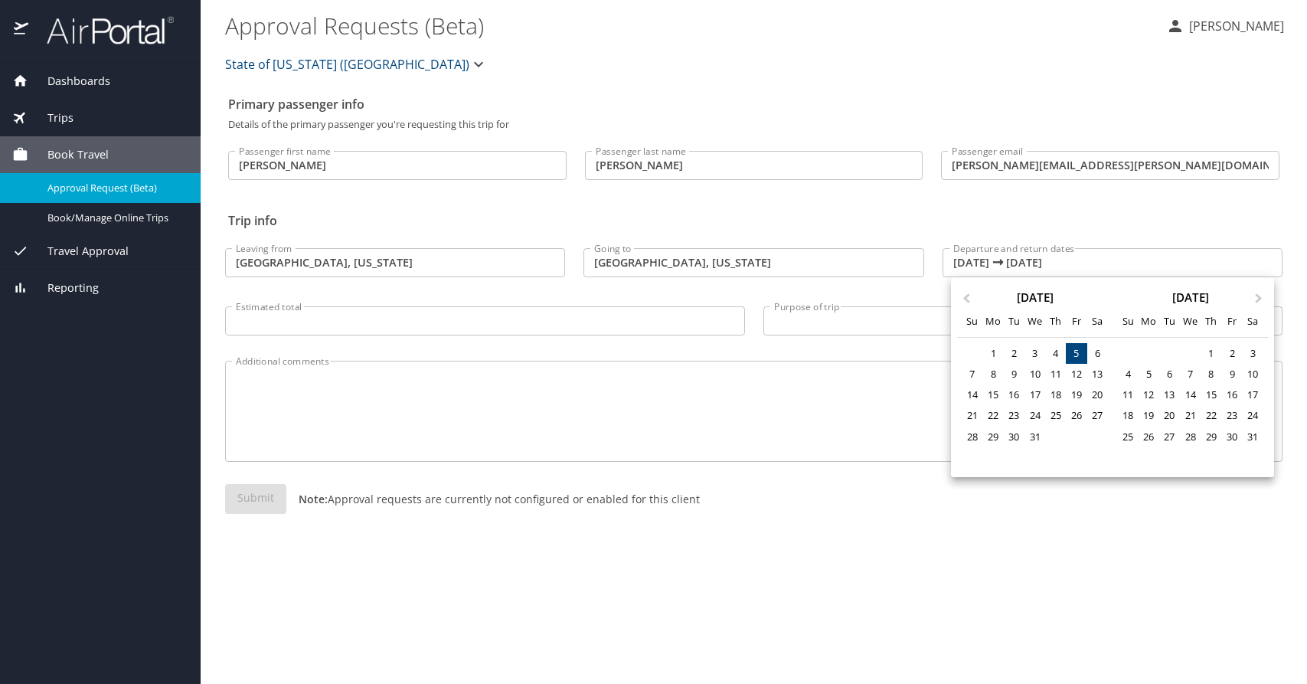
click at [983, 262] on div at bounding box center [653, 342] width 1307 height 684
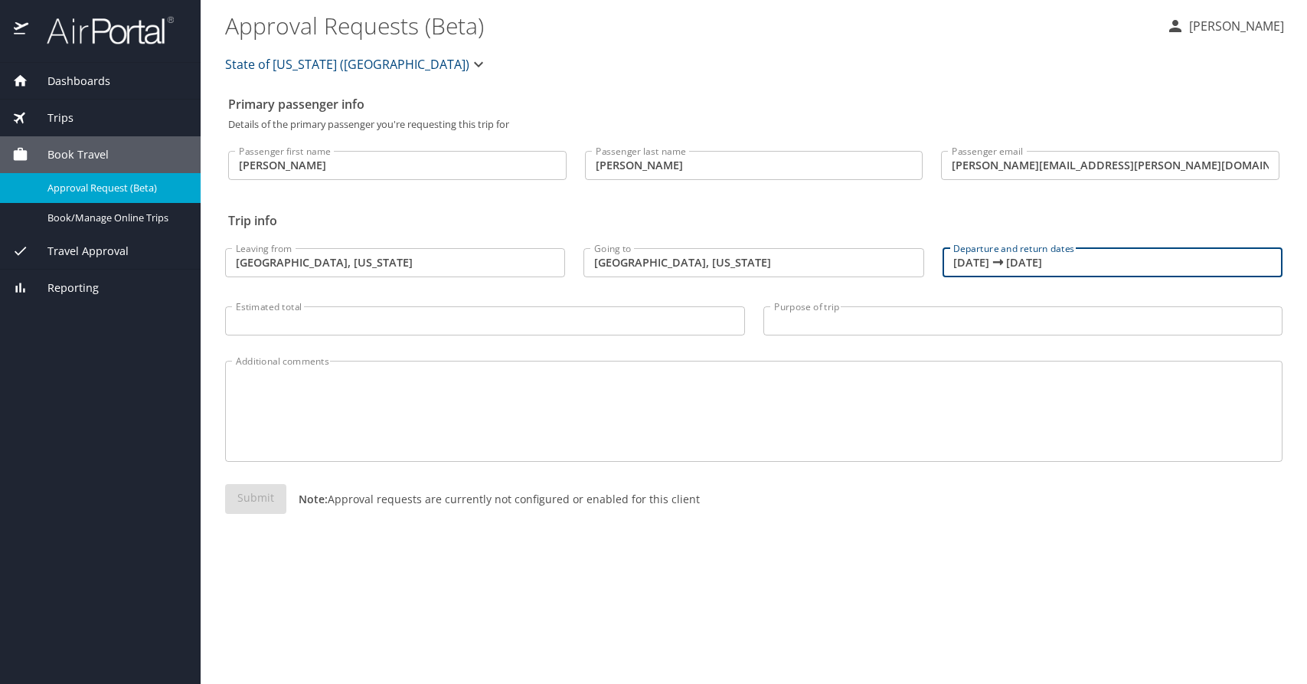
click at [991, 266] on input "12/11/2025 🠦 12/11/2025" at bounding box center [1113, 262] width 340 height 29
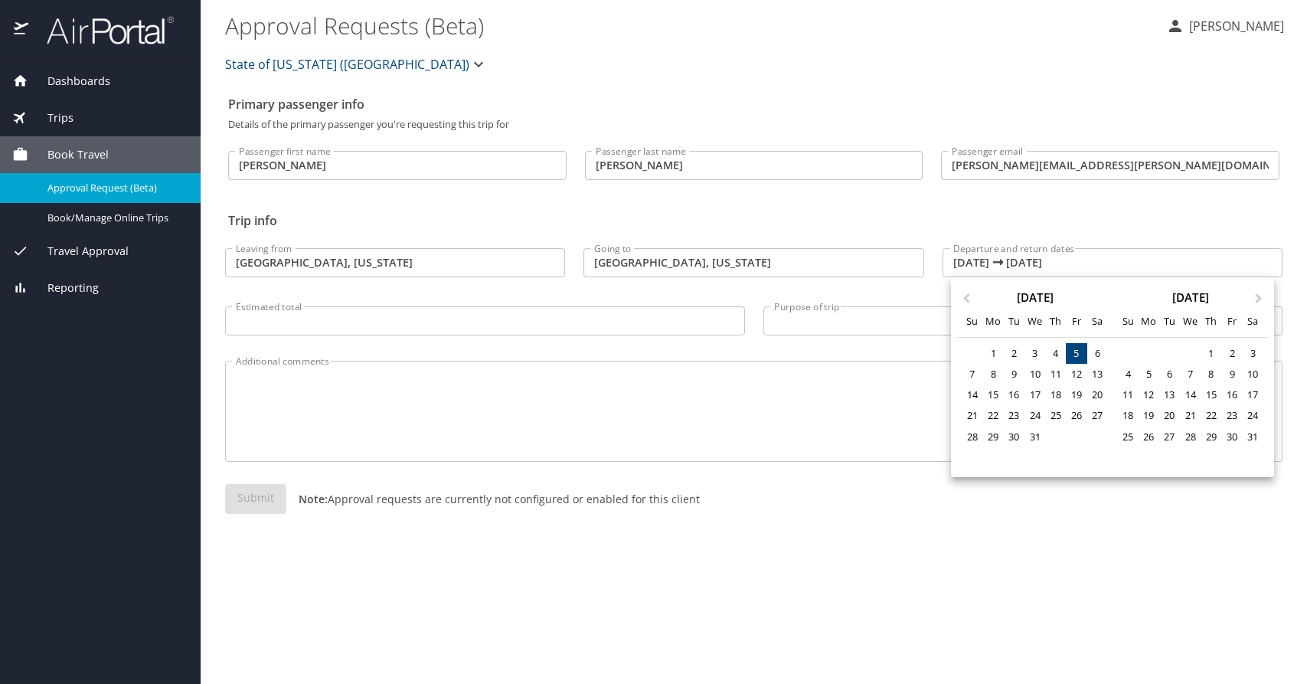
click at [1072, 347] on div "5" at bounding box center [1076, 353] width 21 height 21
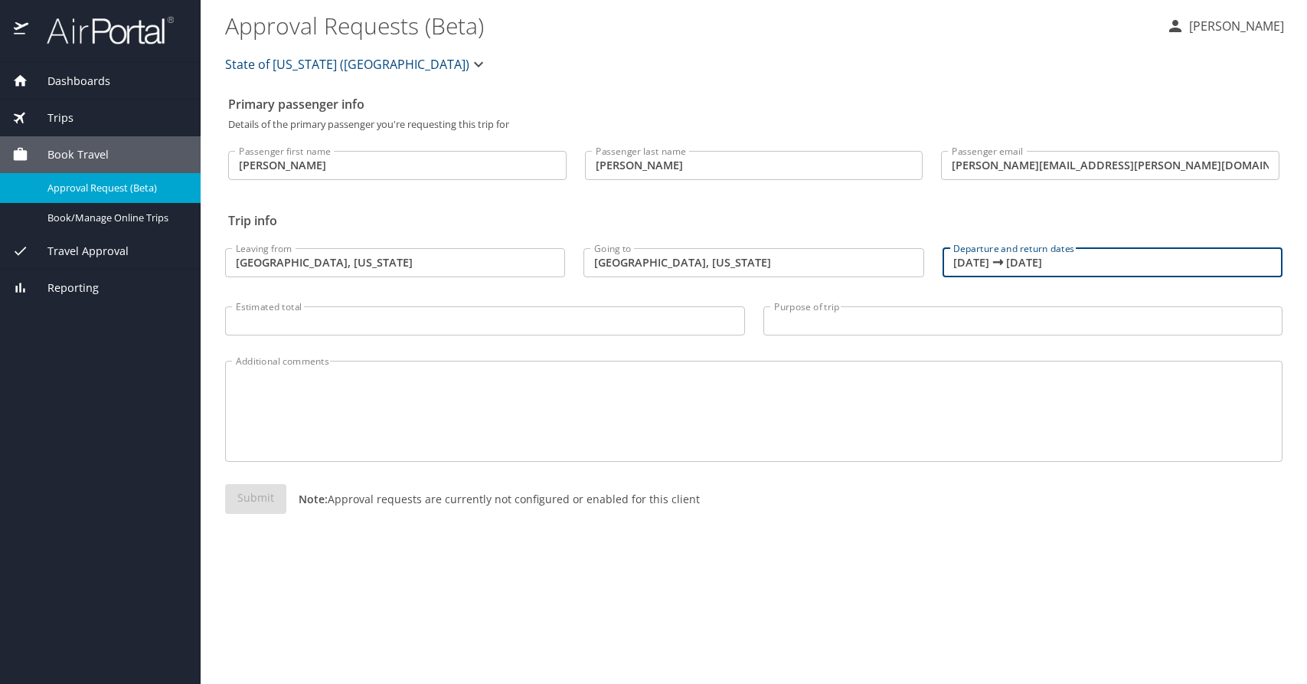
click at [1080, 266] on input "12/05/2025 🠦 12/05/2025" at bounding box center [1113, 262] width 340 height 29
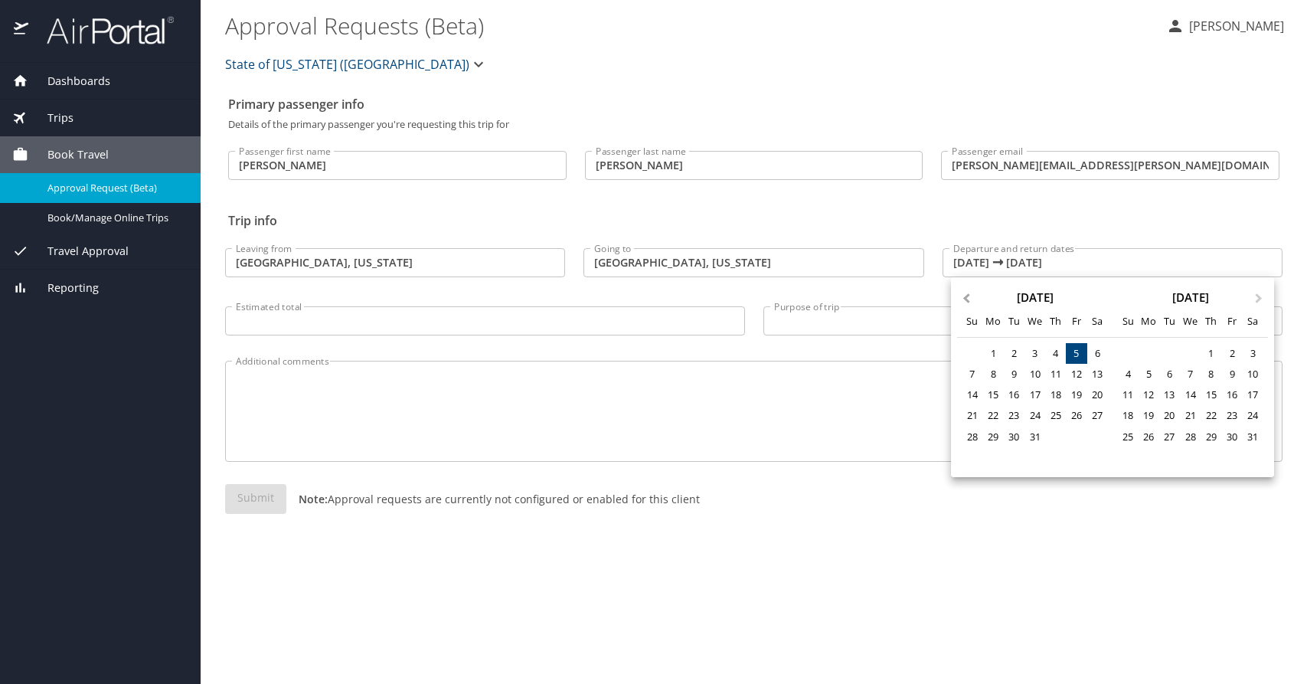
click at [963, 297] on button "Previous Month" at bounding box center [964, 291] width 25 height 25
click at [1211, 377] on div "11" at bounding box center [1211, 374] width 21 height 21
click at [1212, 376] on div "11" at bounding box center [1211, 374] width 21 height 21
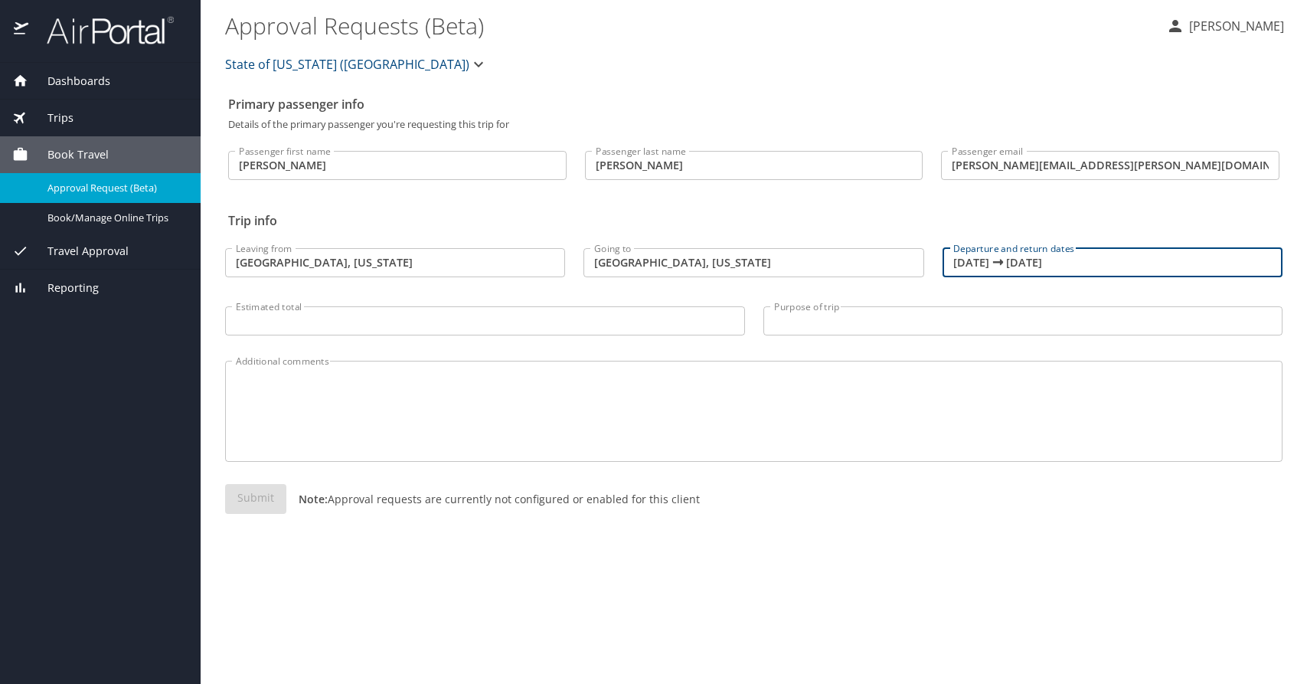
click at [969, 263] on input "12/11/2025 🠦 12/11/2025" at bounding box center [1113, 262] width 340 height 29
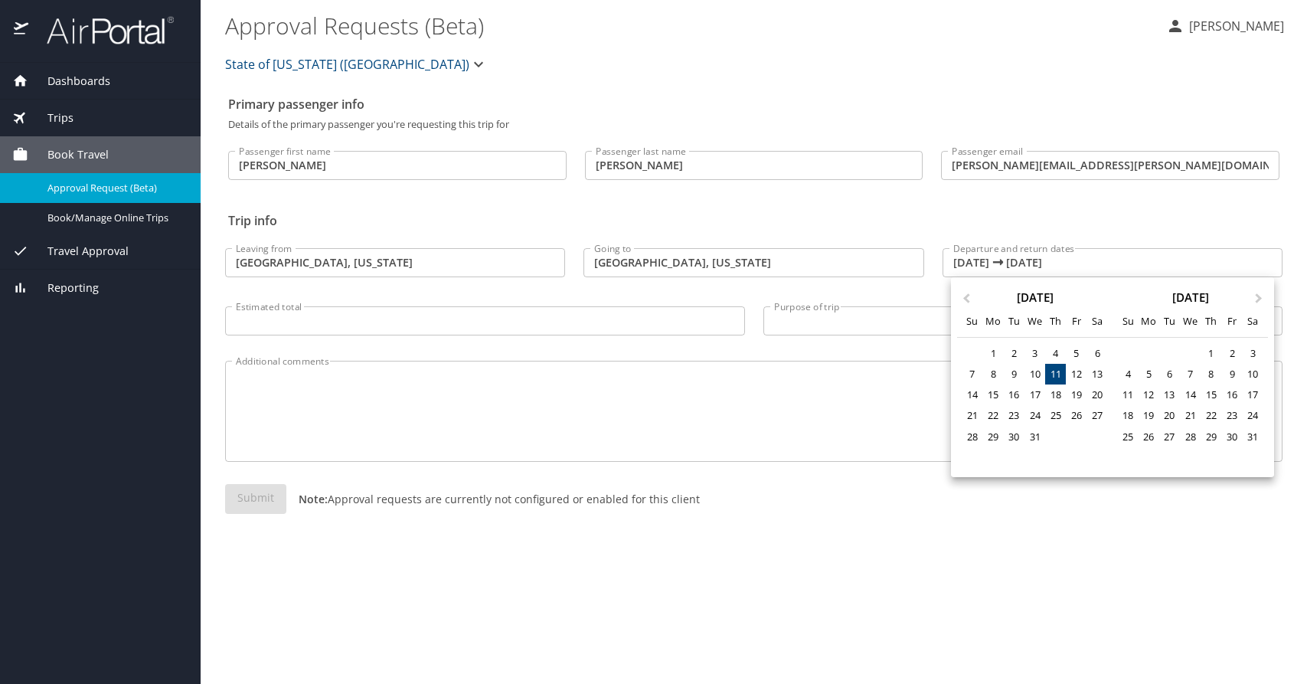
click at [1097, 263] on div at bounding box center [653, 342] width 1307 height 684
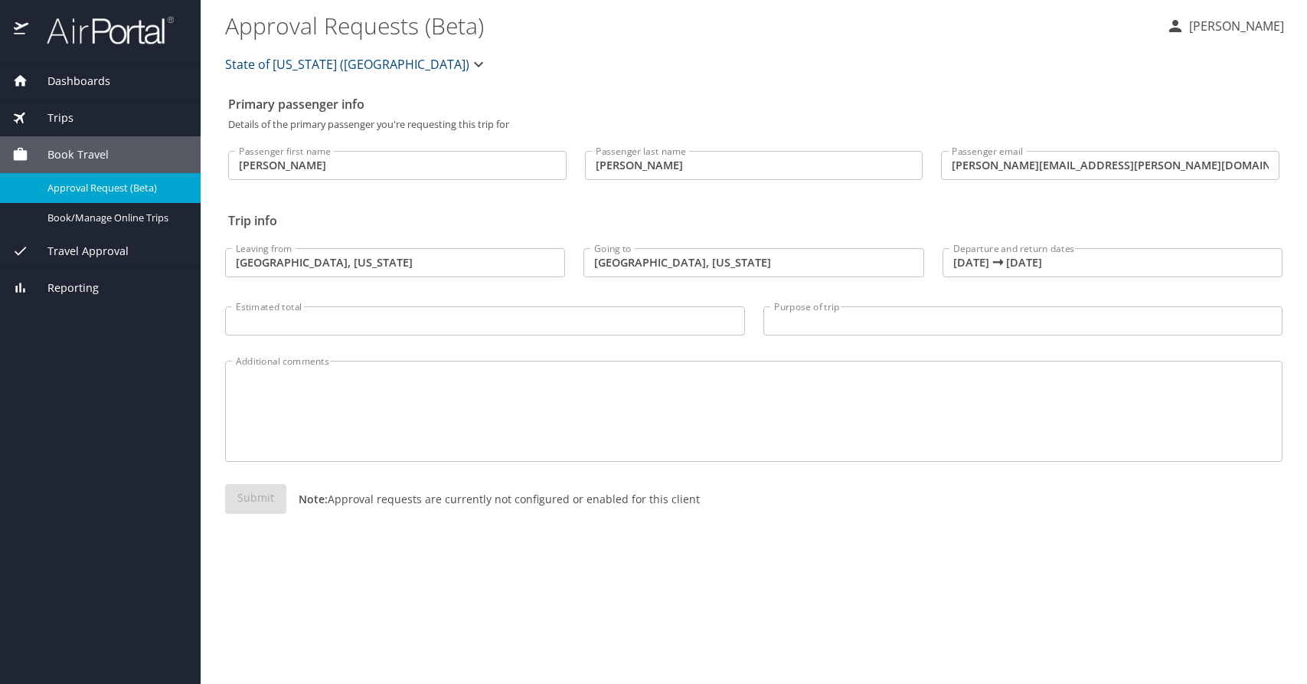
click at [1097, 263] on div "Previous Month Next Month December 2025 Su Mo Tu We Th Fr Sa 30 1 2 3 4 5 6 7 8…" at bounding box center [653, 342] width 1307 height 684
drag, startPoint x: 1093, startPoint y: 261, endPoint x: 906, endPoint y: 261, distance: 187.6
click at [906, 261] on div "Leaving from Shreveport, Louisiana Leaving from Going to Phoenix, Arizona Going…" at bounding box center [754, 288] width 1076 height 122
type input "12/11/2025 🠦 12/11/2025"
